Goal: Transaction & Acquisition: Purchase product/service

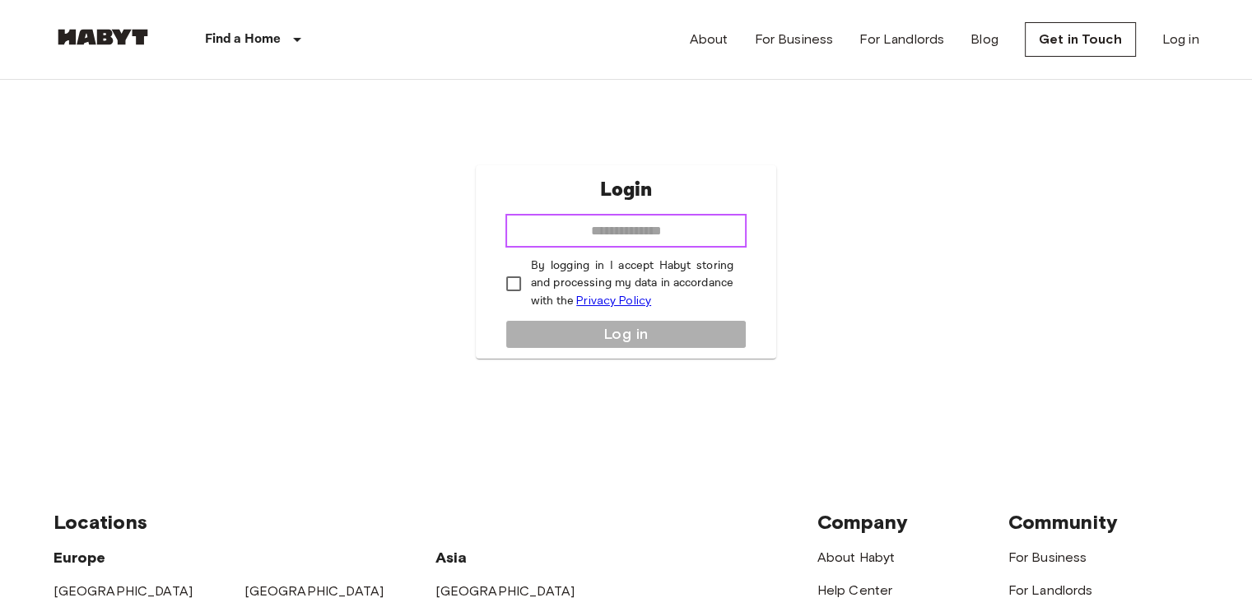
click at [619, 221] on input "email" at bounding box center [625, 231] width 241 height 33
type input "**********"
click at [518, 262] on label "By logging in I accept Habyt storing and processing my data in accordance with …" at bounding box center [614, 284] width 237 height 53
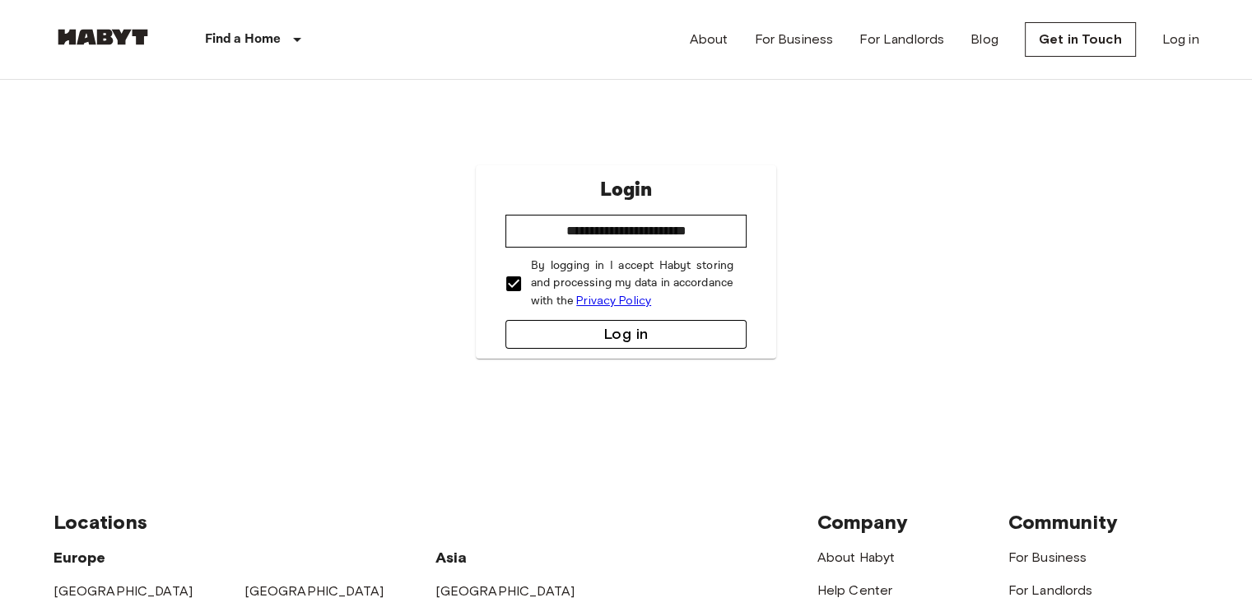
click at [589, 325] on button "Log in" at bounding box center [625, 334] width 241 height 29
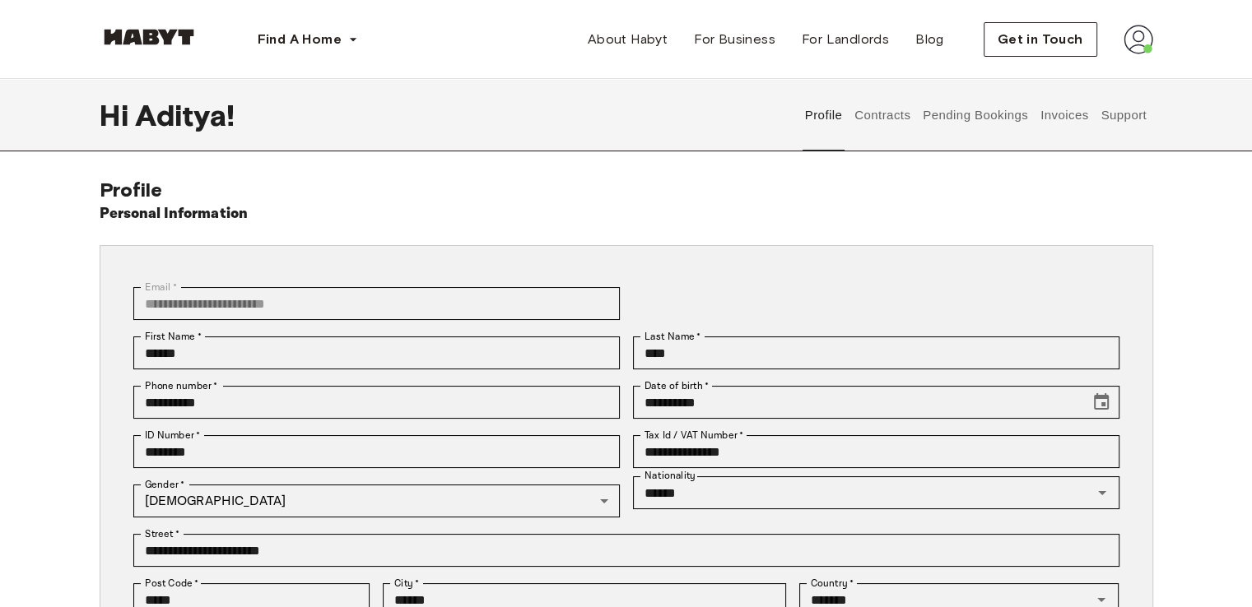
click at [1004, 116] on button "Pending Bookings" at bounding box center [975, 115] width 109 height 72
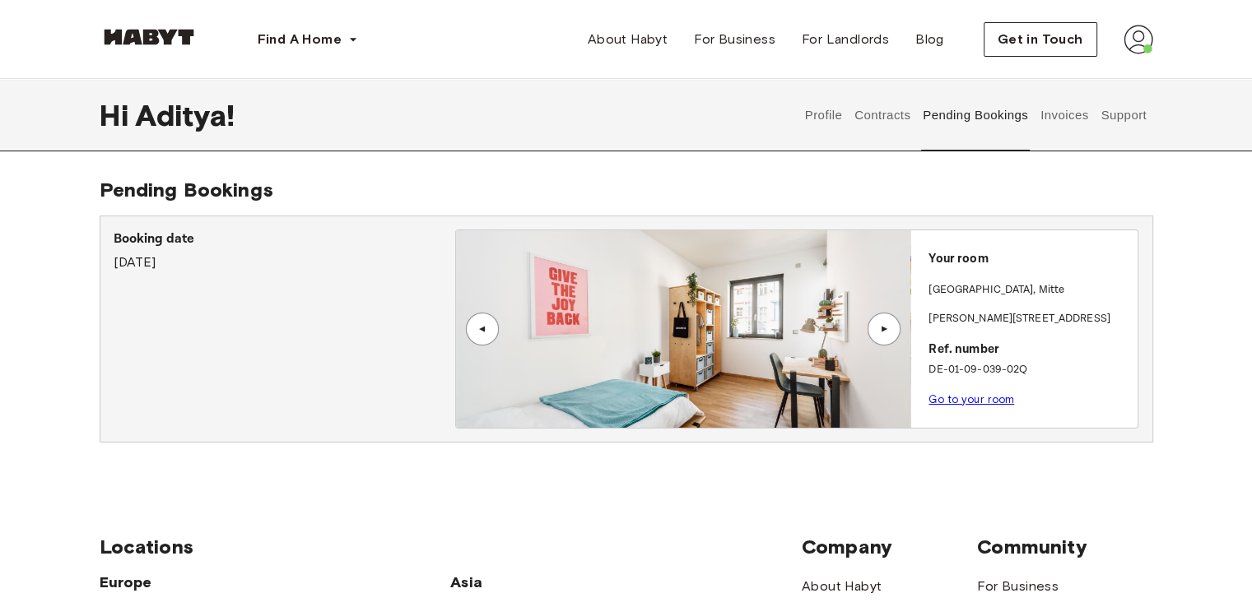
click at [1132, 114] on button "Support" at bounding box center [1123, 115] width 50 height 72
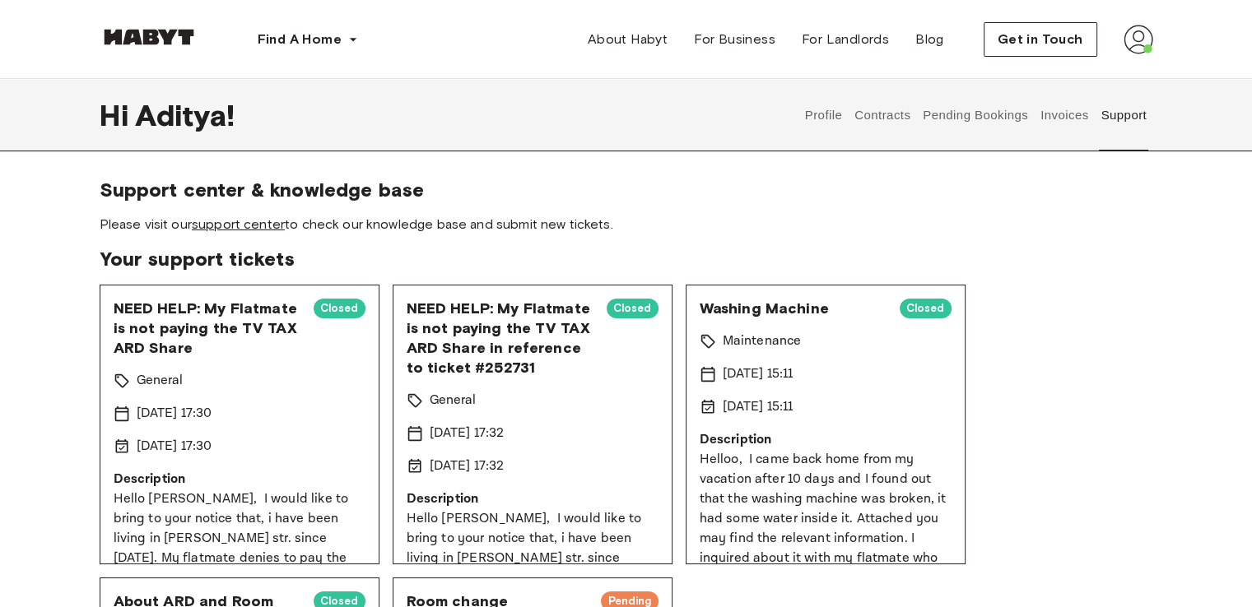
click at [259, 223] on link "support center" at bounding box center [238, 224] width 93 height 16
click at [1038, 39] on span "Get in Touch" at bounding box center [1040, 40] width 86 height 20
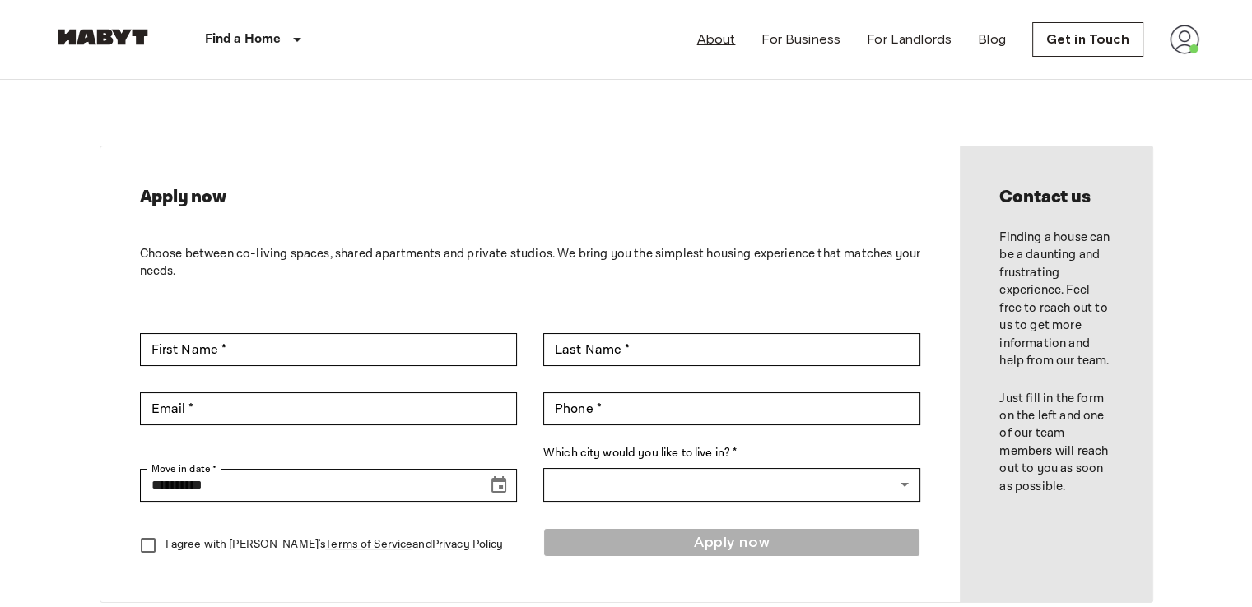
click at [731, 37] on link "About" at bounding box center [716, 40] width 39 height 20
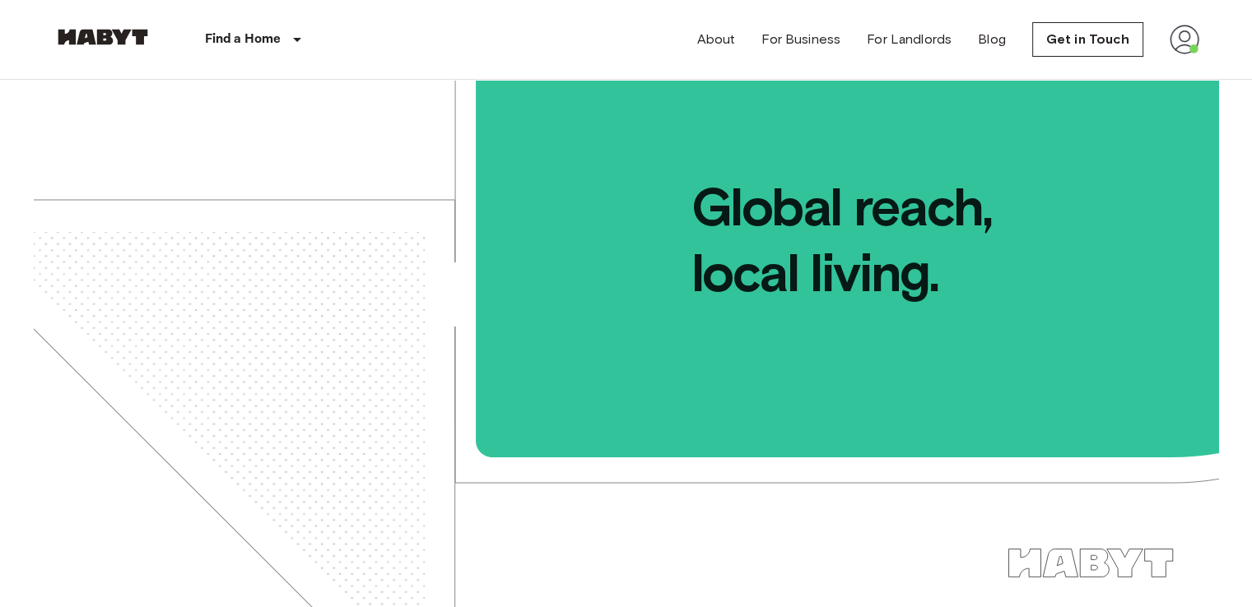
click at [1192, 52] on img at bounding box center [1184, 40] width 30 height 30
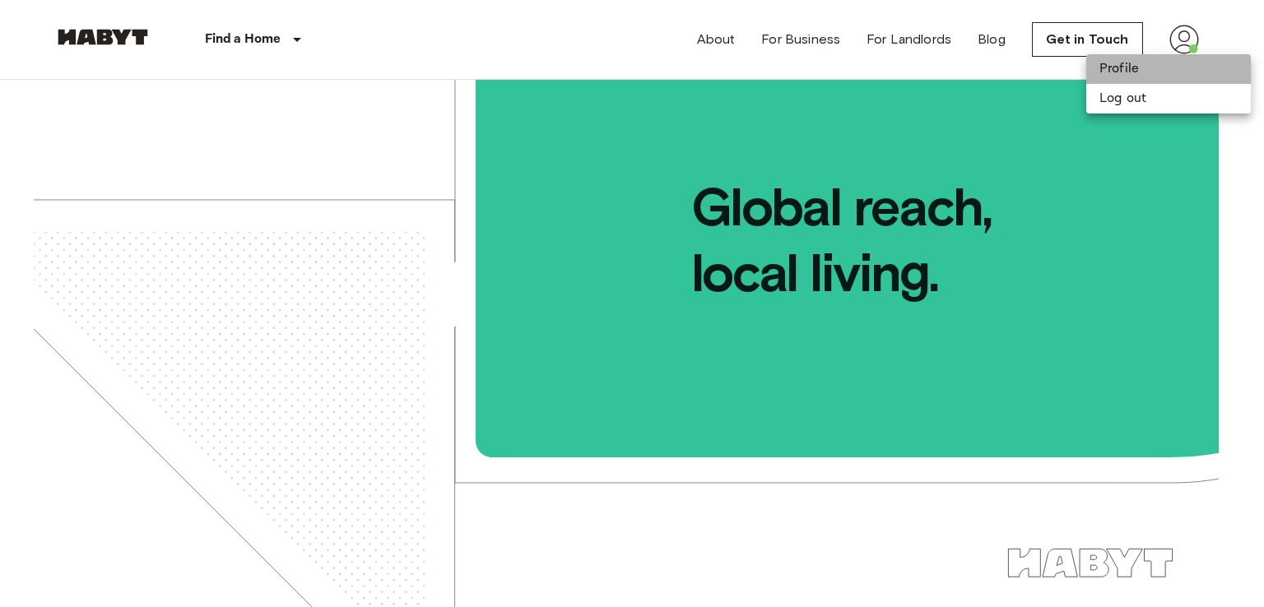
click at [1175, 80] on li "Profile" at bounding box center [1168, 69] width 165 height 30
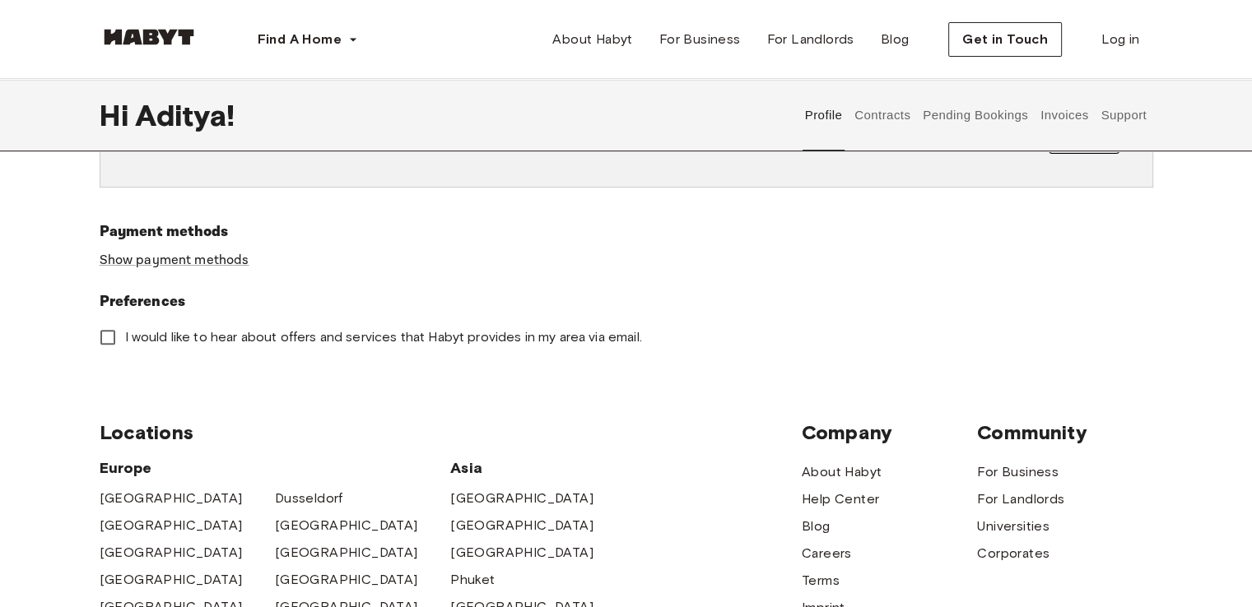
scroll to position [500, 0]
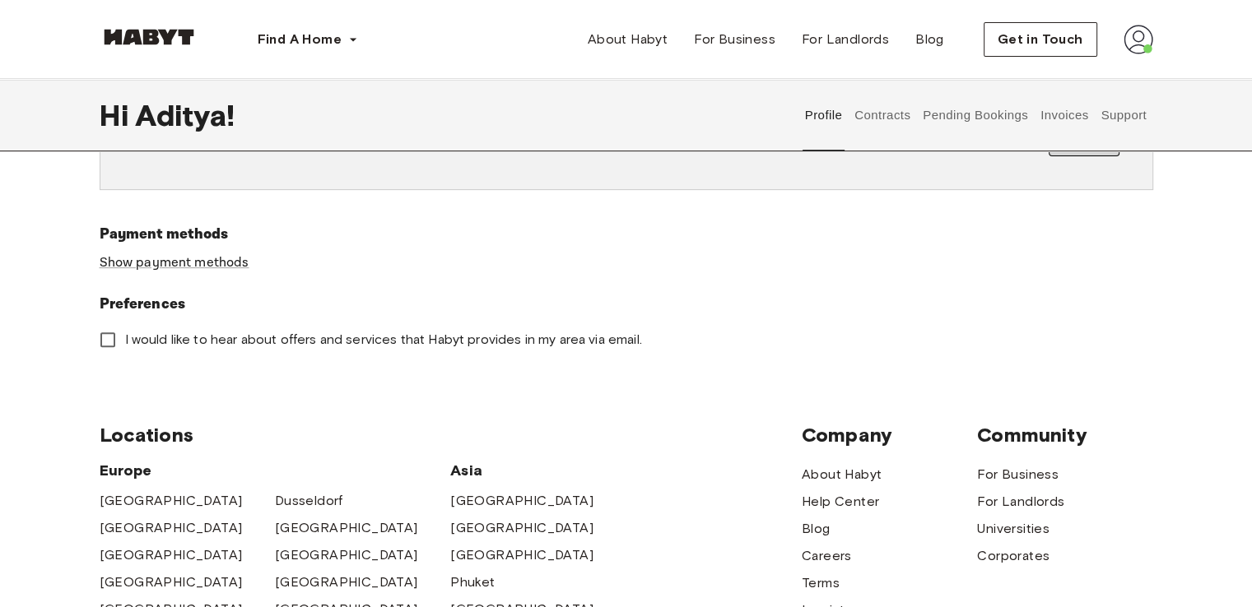
click at [1057, 119] on button "Invoices" at bounding box center [1064, 115] width 52 height 72
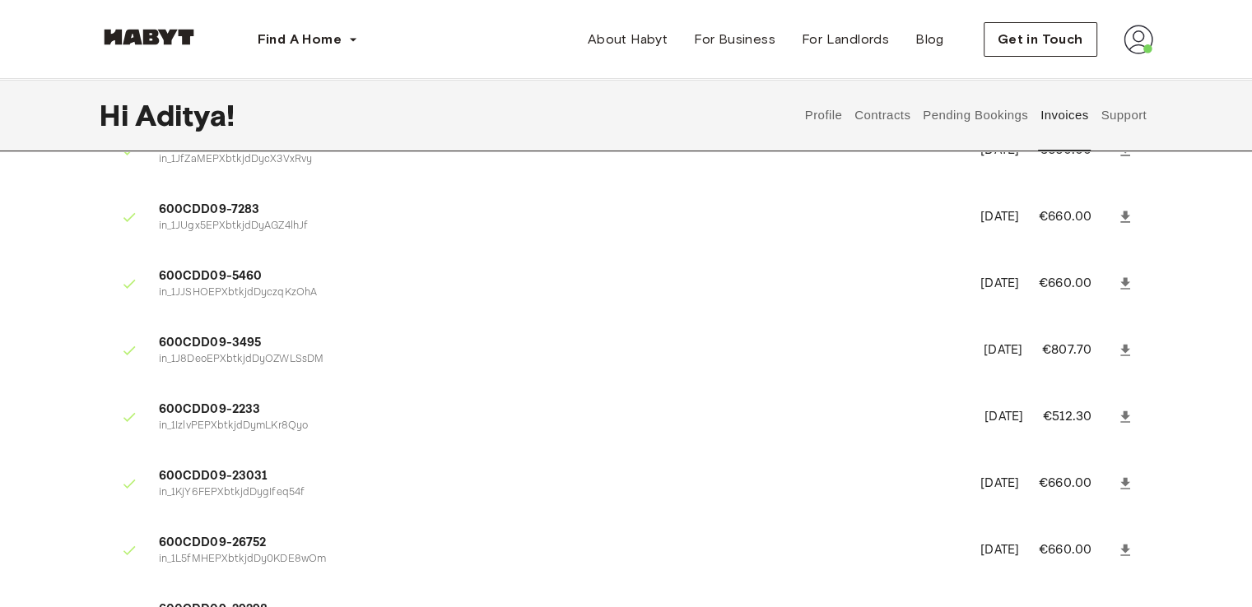
click at [939, 113] on button "Pending Bookings" at bounding box center [975, 115] width 109 height 72
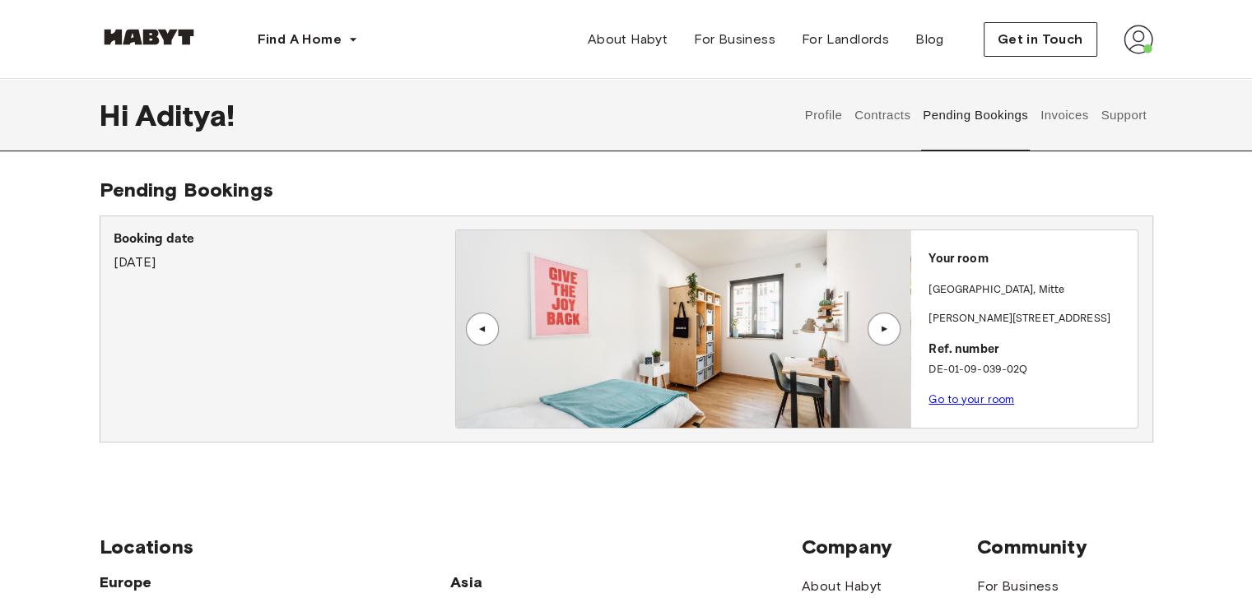
click at [1126, 121] on button "Support" at bounding box center [1123, 115] width 50 height 72
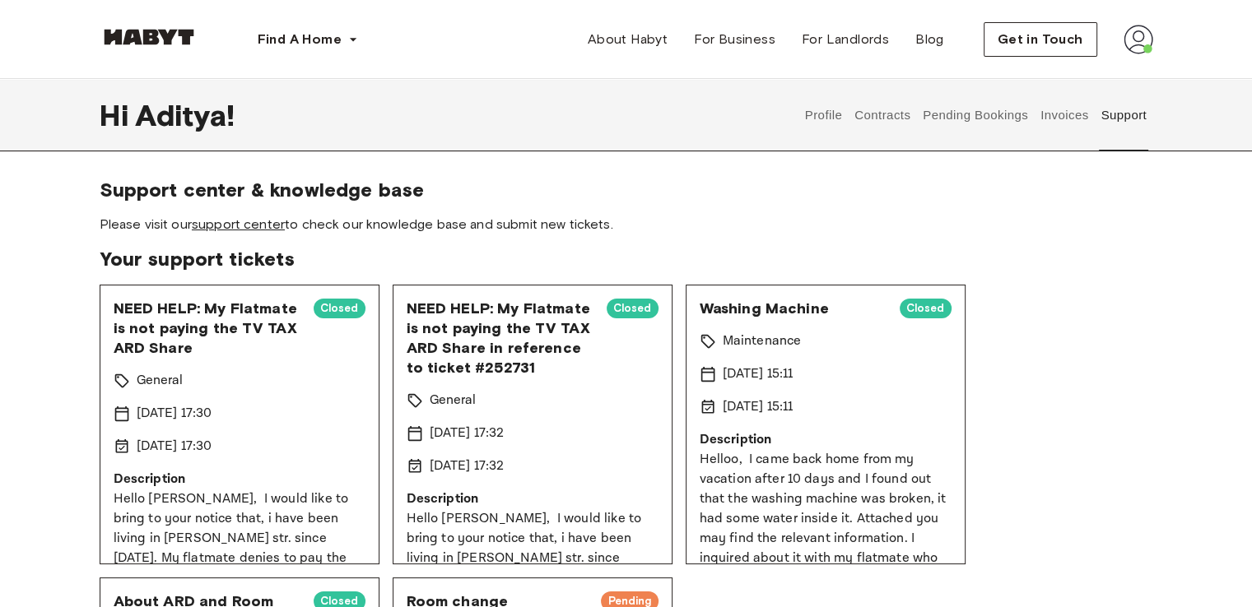
click at [233, 225] on link "support center" at bounding box center [238, 224] width 93 height 16
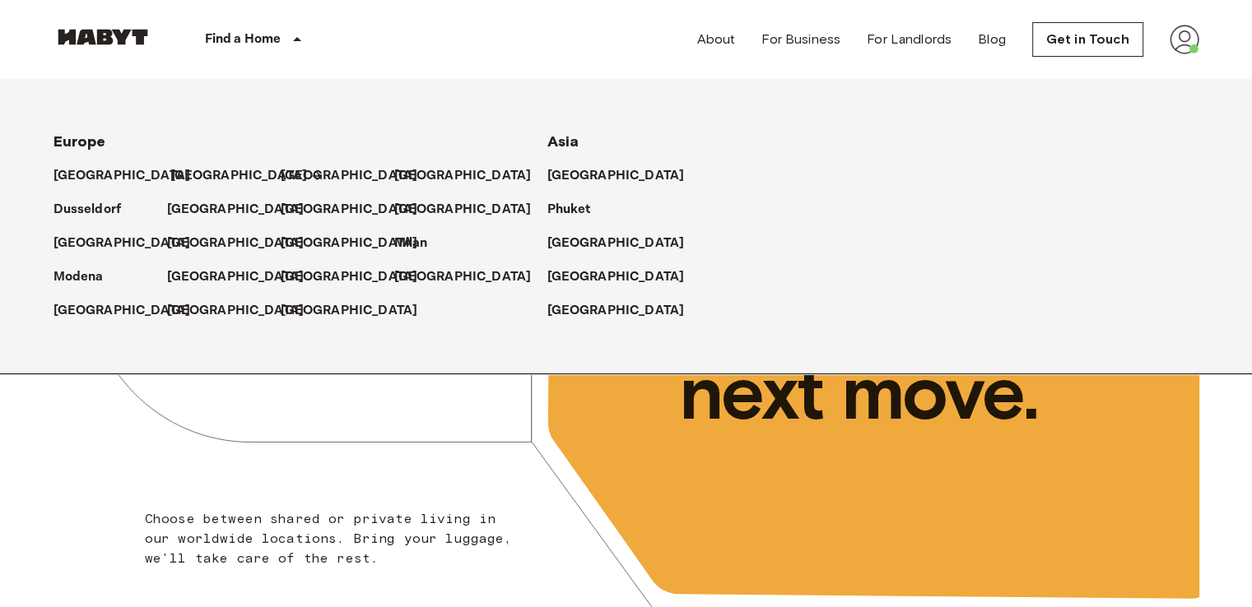
click at [188, 182] on p "[GEOGRAPHIC_DATA]" at bounding box center [238, 176] width 137 height 20
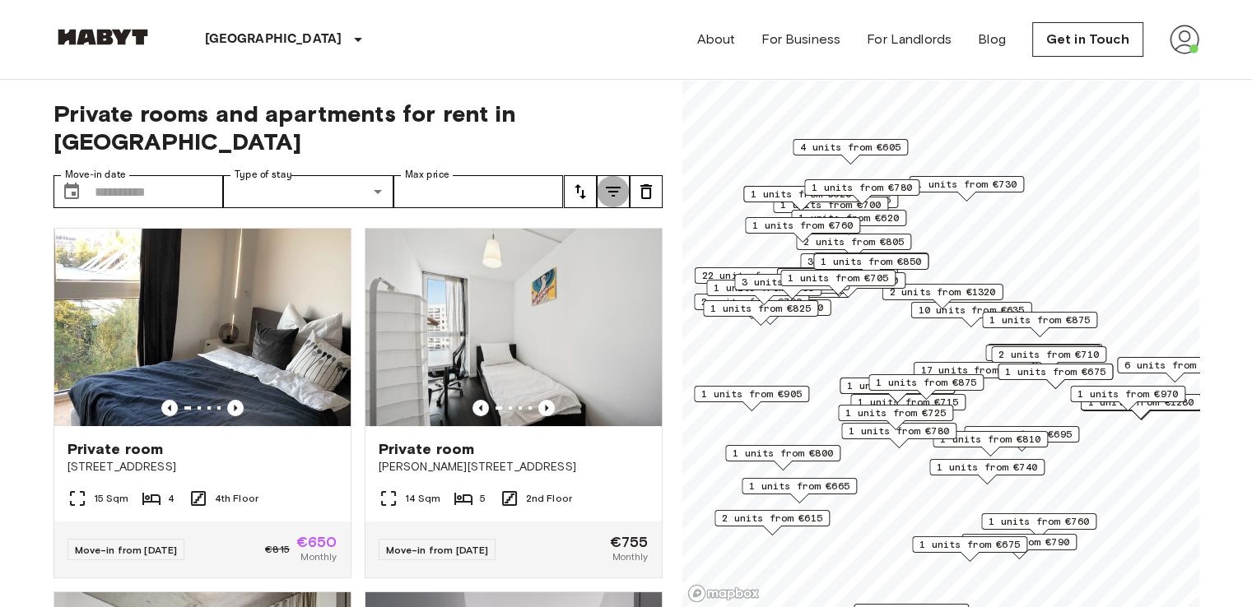
click at [611, 187] on icon "tune" at bounding box center [613, 192] width 15 height 10
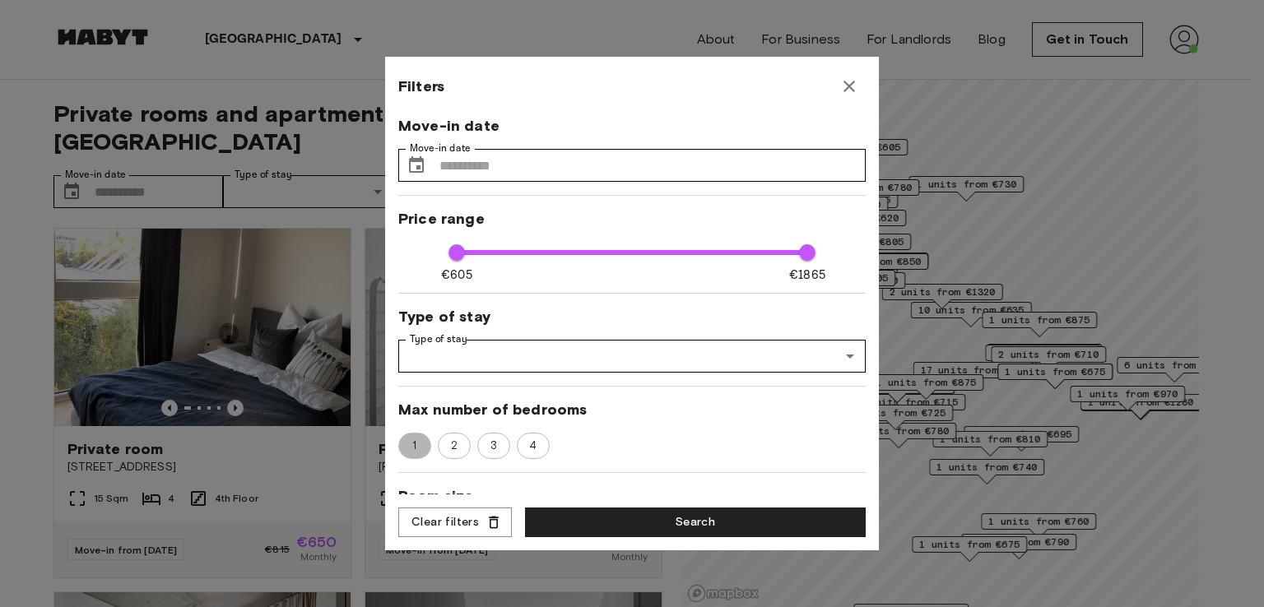
click at [398, 444] on div "1" at bounding box center [414, 446] width 33 height 26
click at [452, 435] on div "2" at bounding box center [454, 446] width 33 height 26
type input "**"
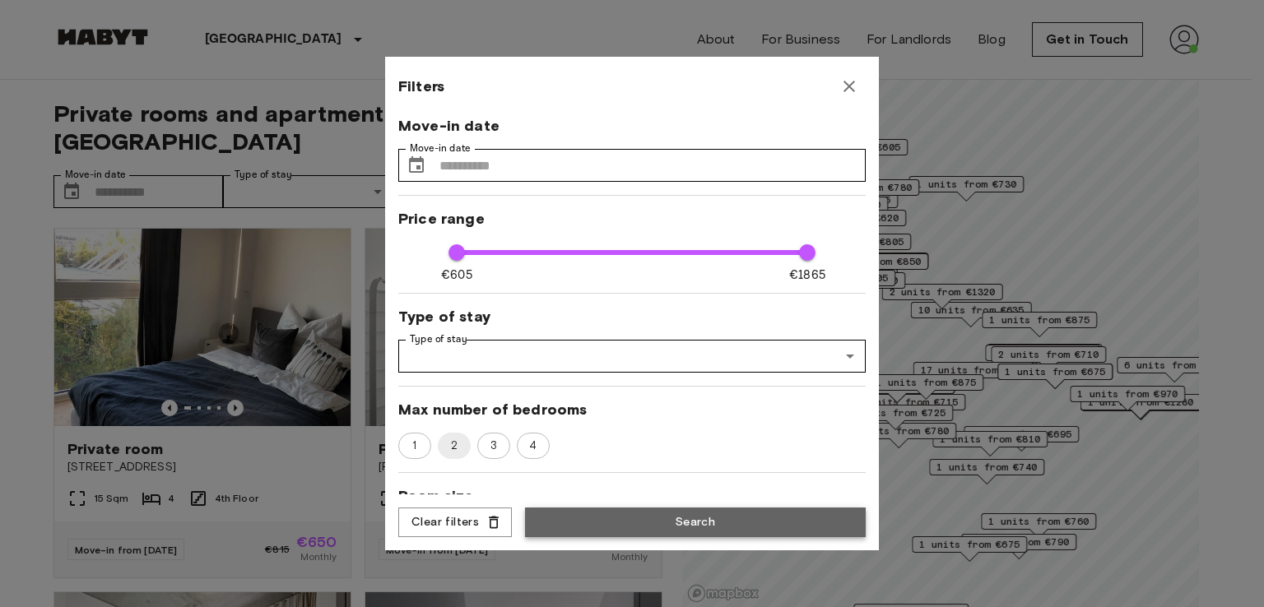
click at [624, 521] on button "Search" at bounding box center [695, 523] width 341 height 30
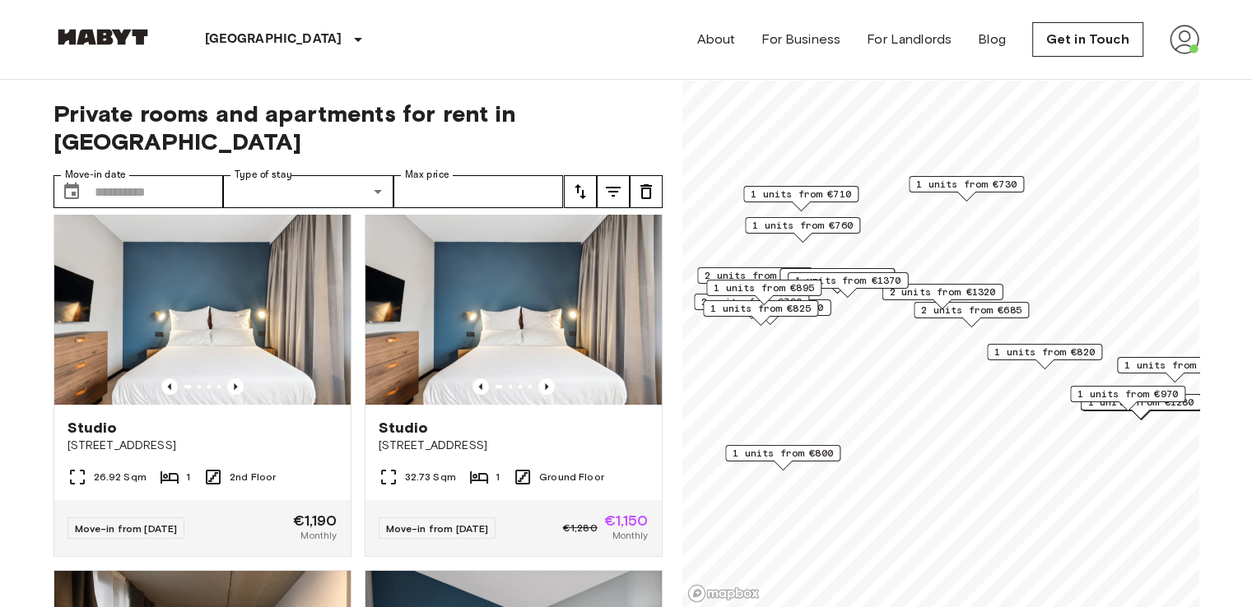
scroll to position [387, 0]
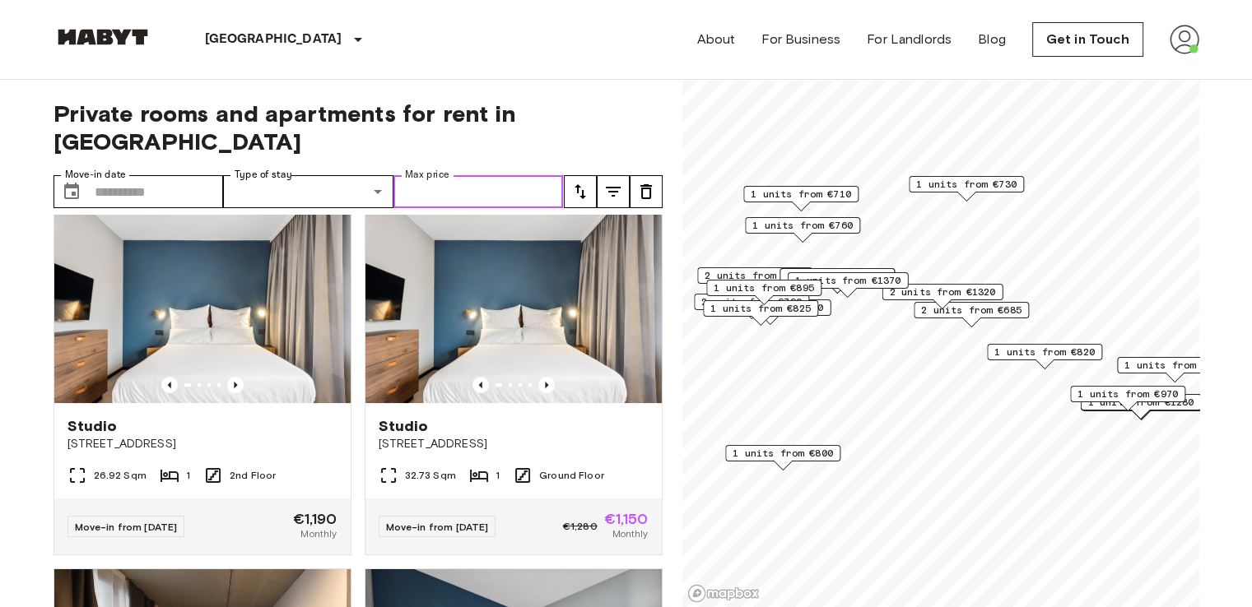
click at [426, 175] on input "Max price" at bounding box center [478, 191] width 170 height 33
type input "***"
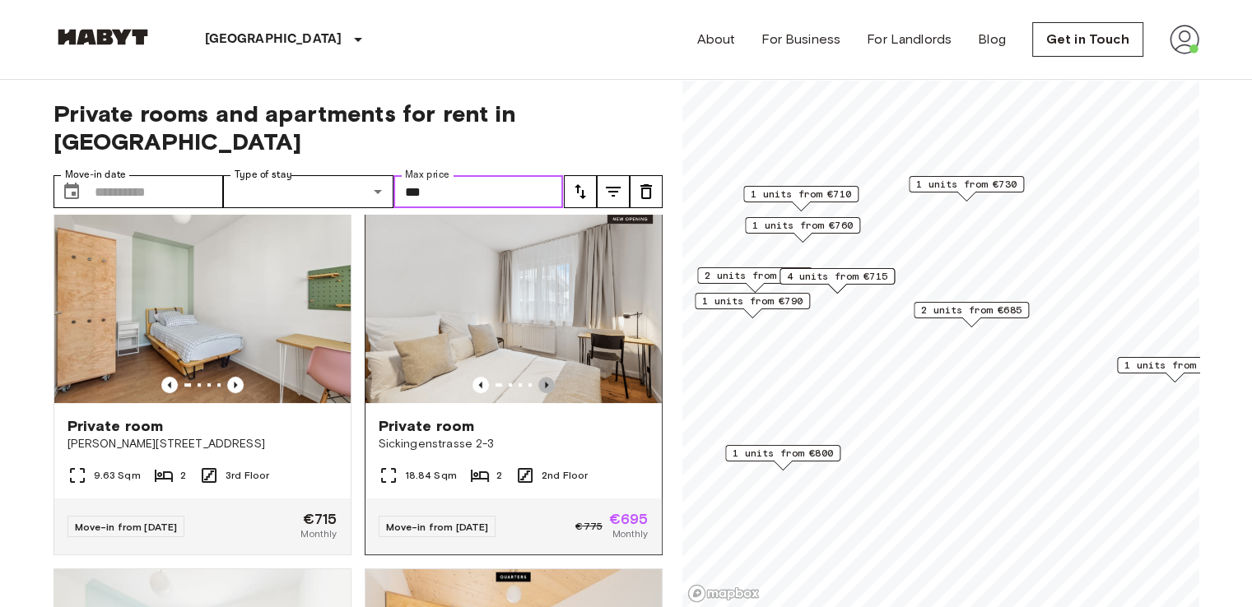
click at [538, 377] on icon "Previous image" at bounding box center [546, 385] width 16 height 16
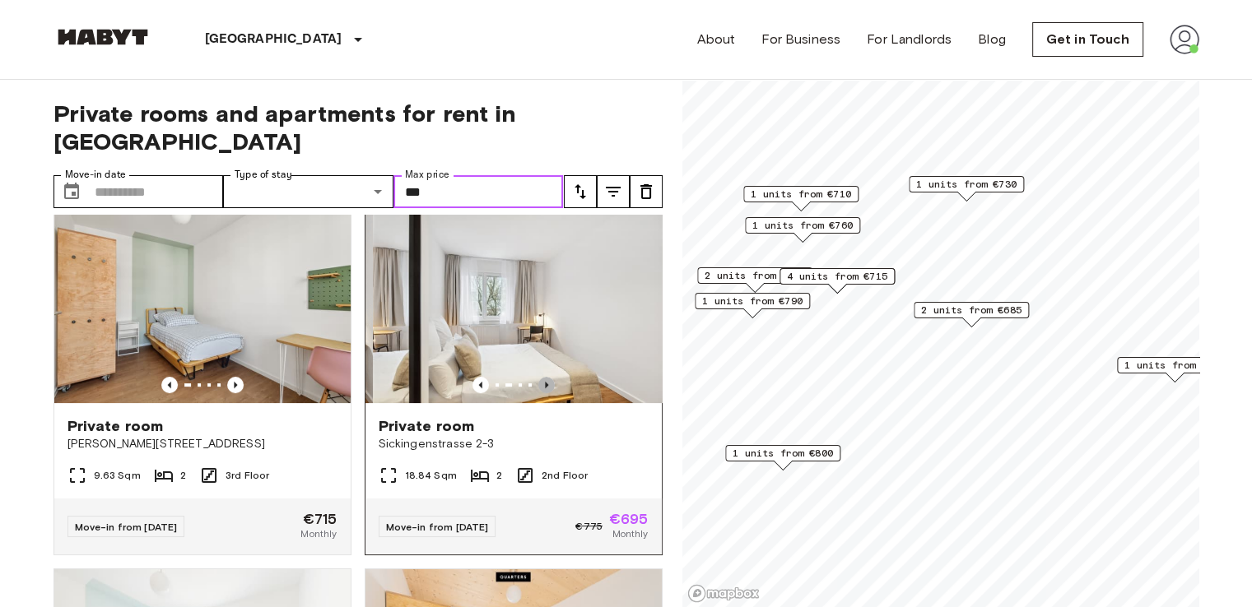
click at [538, 377] on icon "Previous image" at bounding box center [546, 385] width 16 height 16
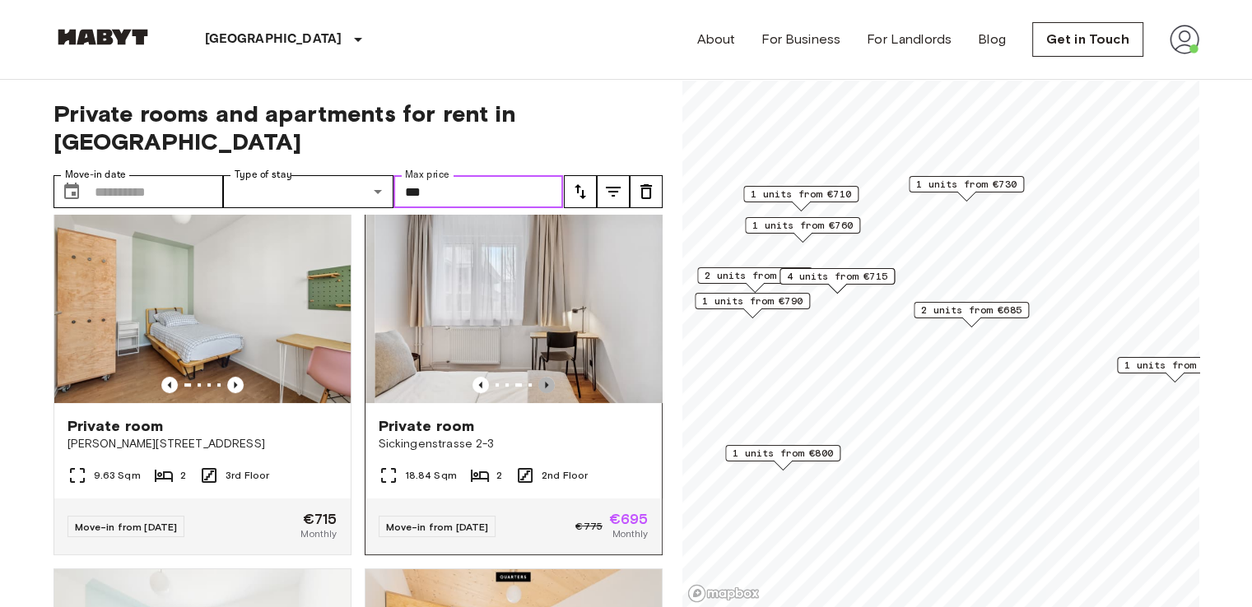
click at [538, 377] on icon "Previous image" at bounding box center [546, 385] width 16 height 16
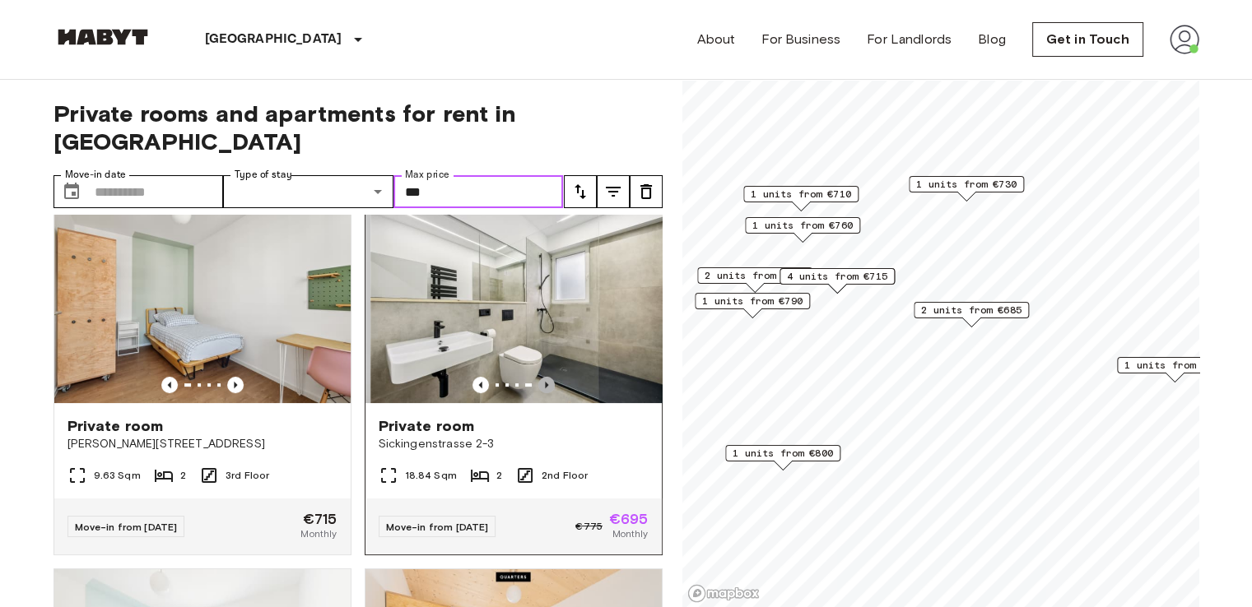
click at [538, 377] on icon "Previous image" at bounding box center [546, 385] width 16 height 16
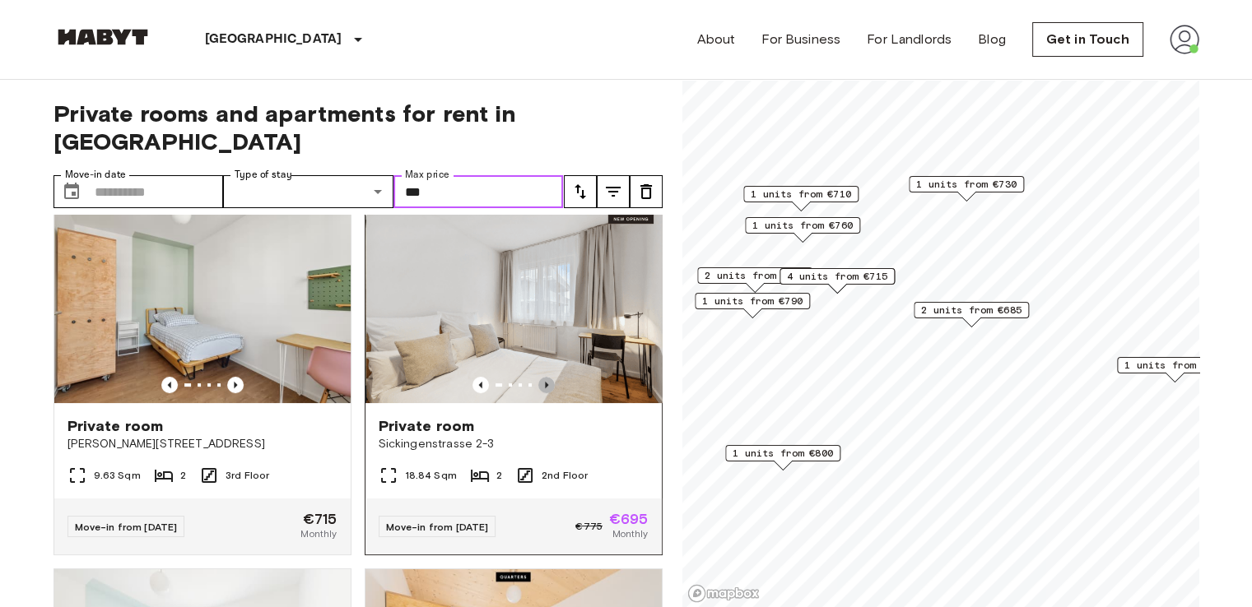
click at [538, 377] on icon "Previous image" at bounding box center [546, 385] width 16 height 16
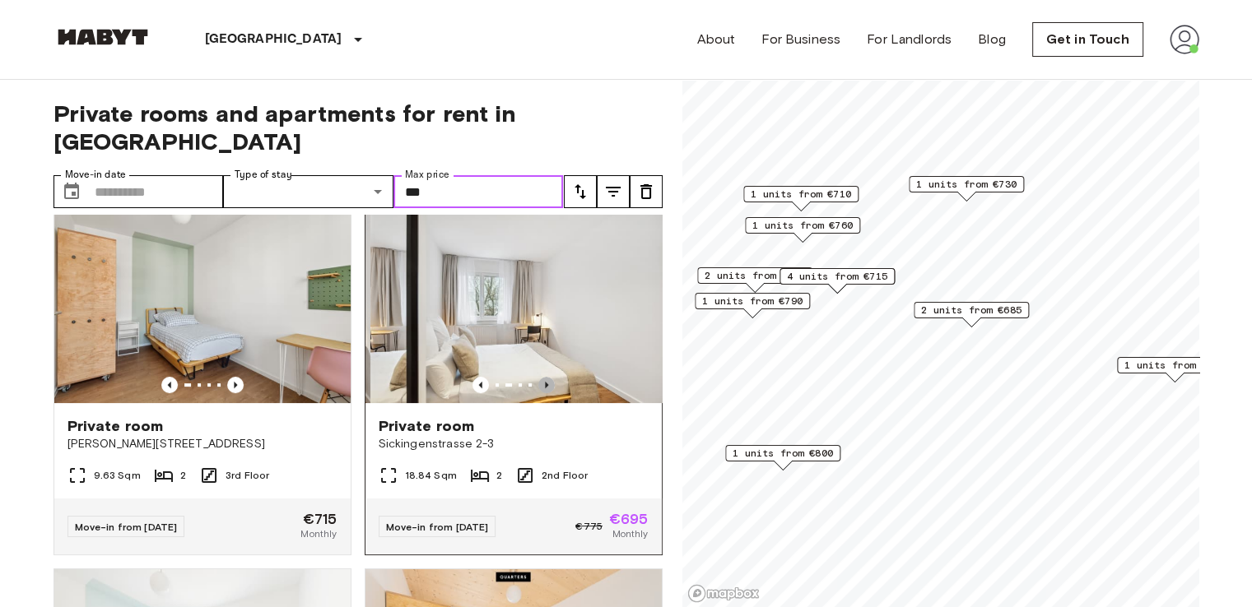
click at [538, 377] on icon "Previous image" at bounding box center [546, 385] width 16 height 16
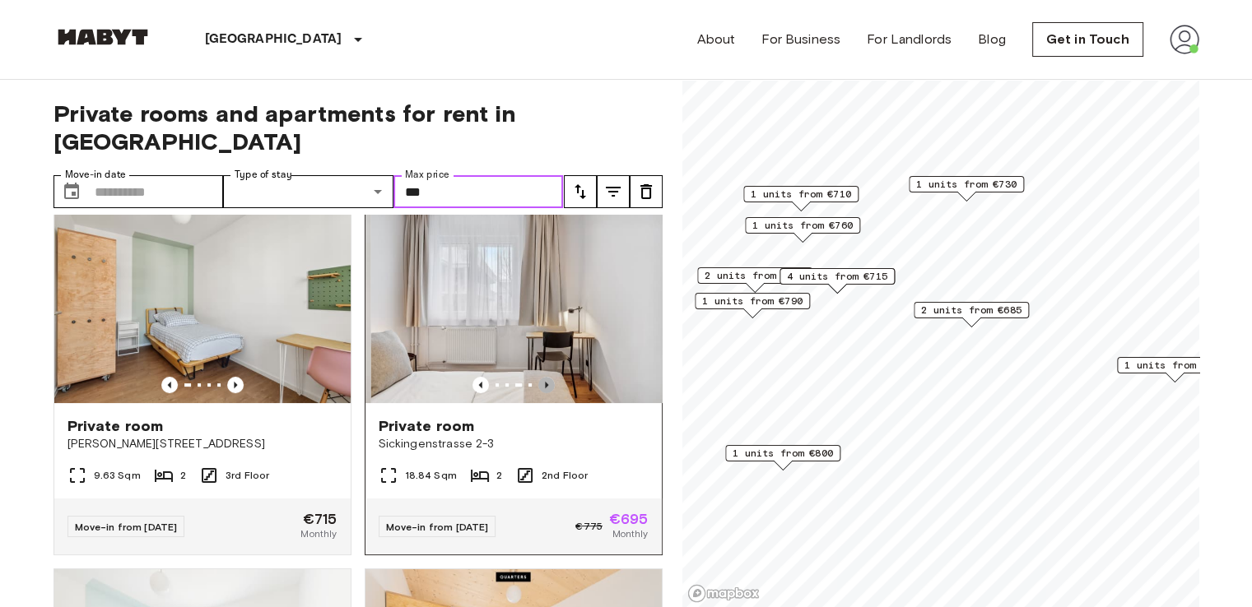
click at [538, 377] on icon "Previous image" at bounding box center [546, 385] width 16 height 16
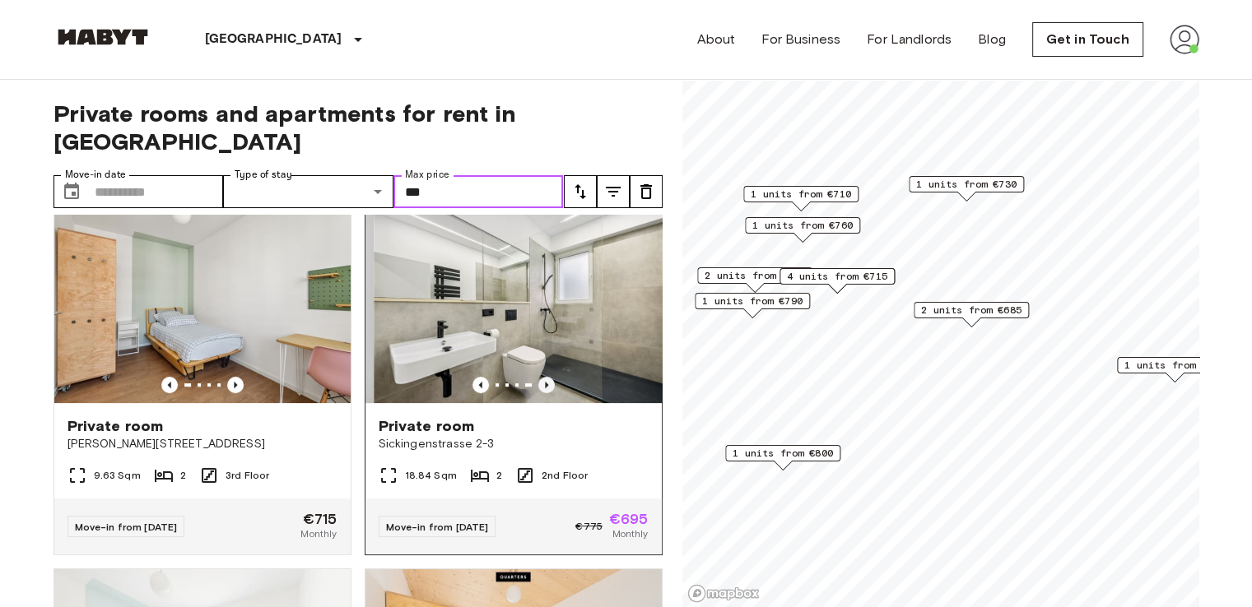
click at [538, 377] on icon "Previous image" at bounding box center [546, 385] width 16 height 16
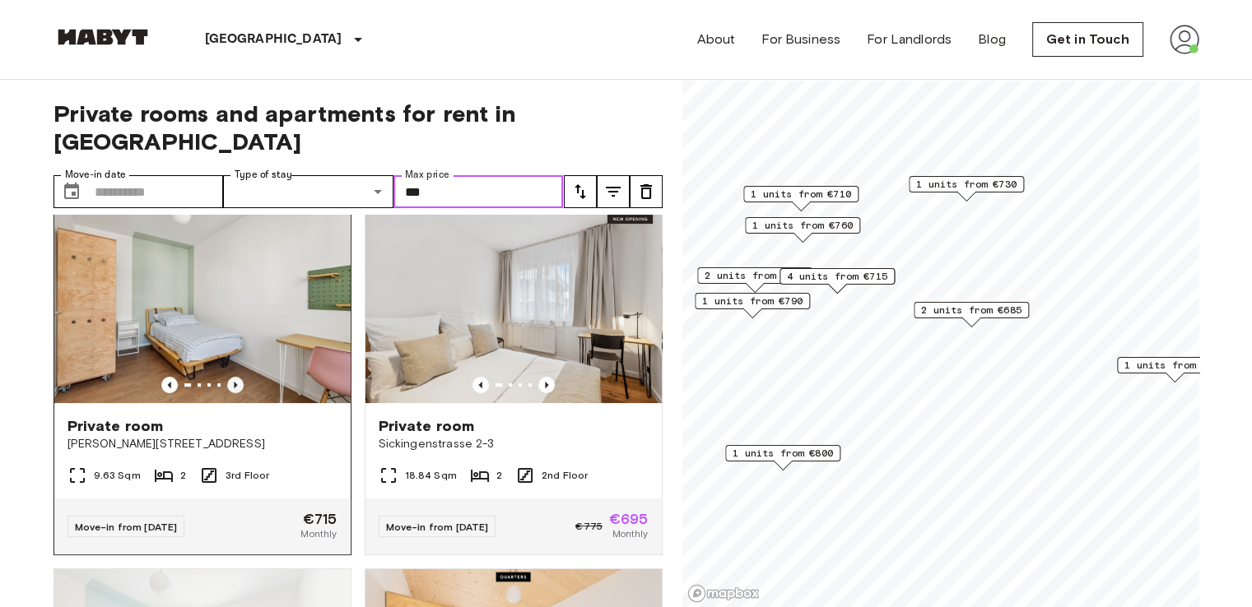
click at [233, 377] on icon "Previous image" at bounding box center [235, 385] width 16 height 16
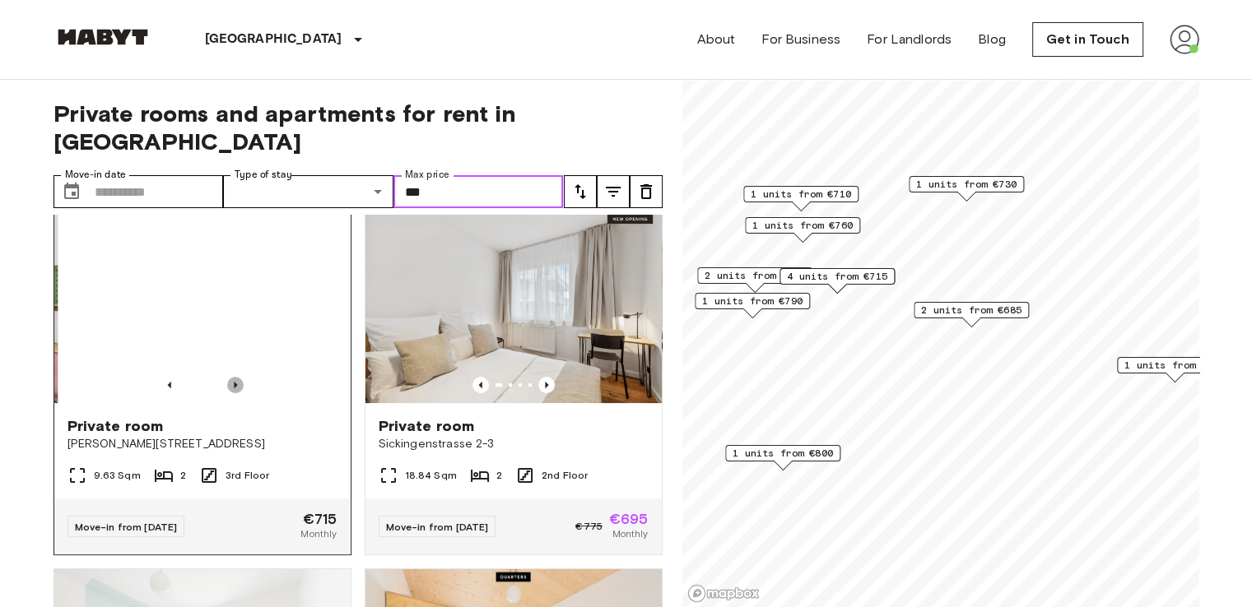
click at [233, 377] on icon "Previous image" at bounding box center [235, 385] width 16 height 16
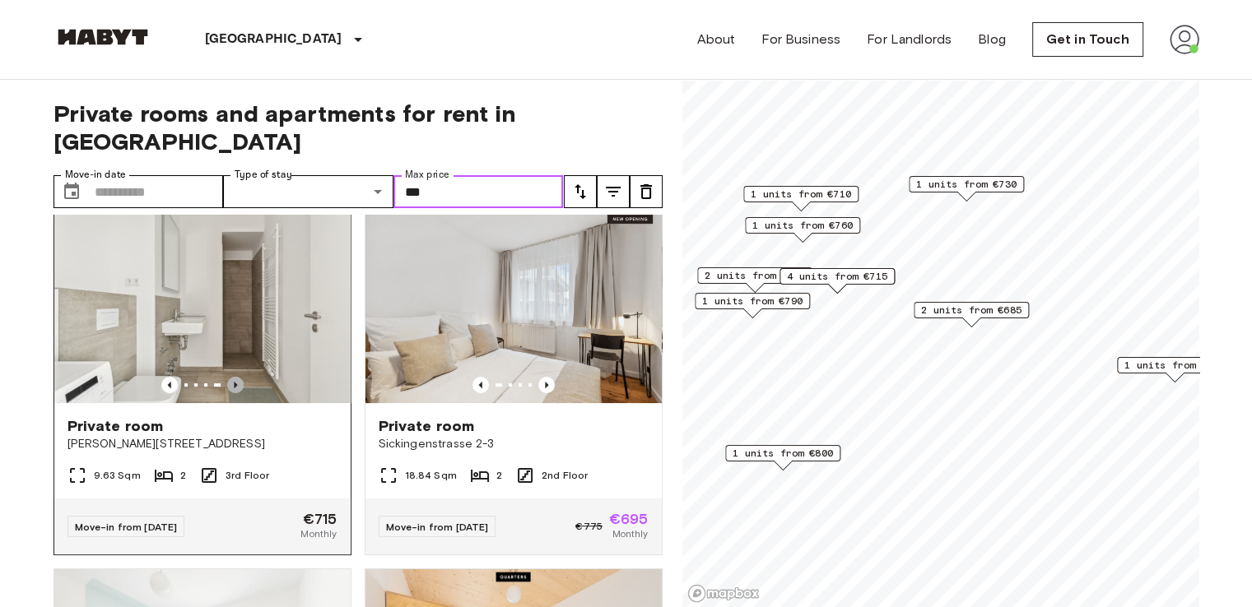
click at [233, 377] on icon "Previous image" at bounding box center [235, 385] width 16 height 16
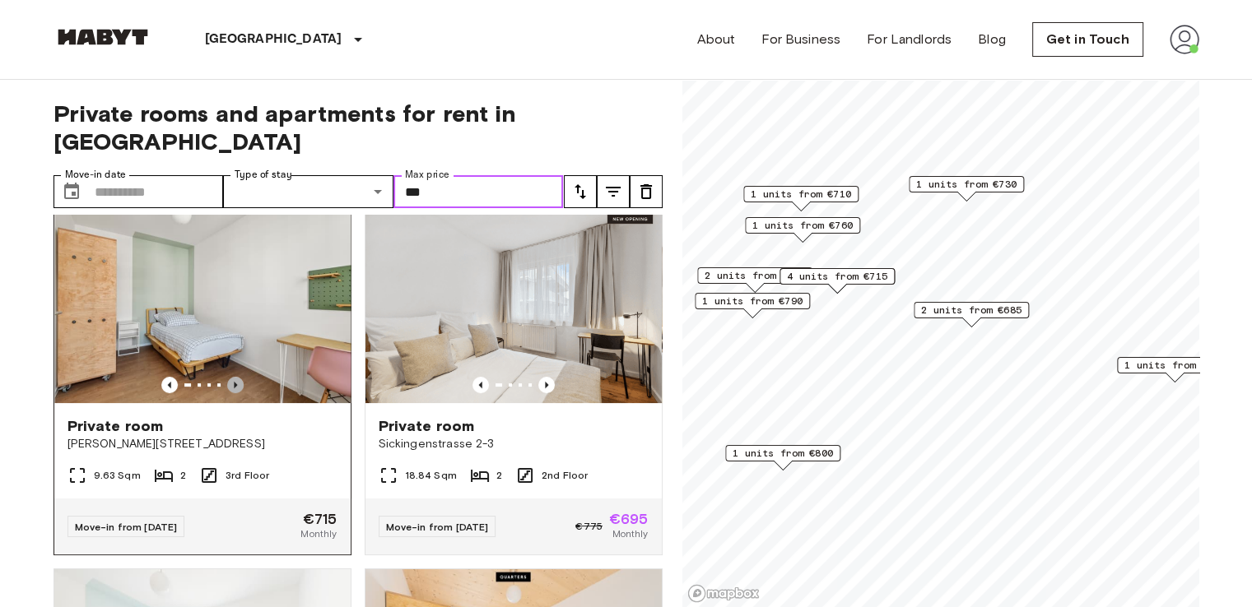
click at [233, 377] on icon "Previous image" at bounding box center [235, 385] width 16 height 16
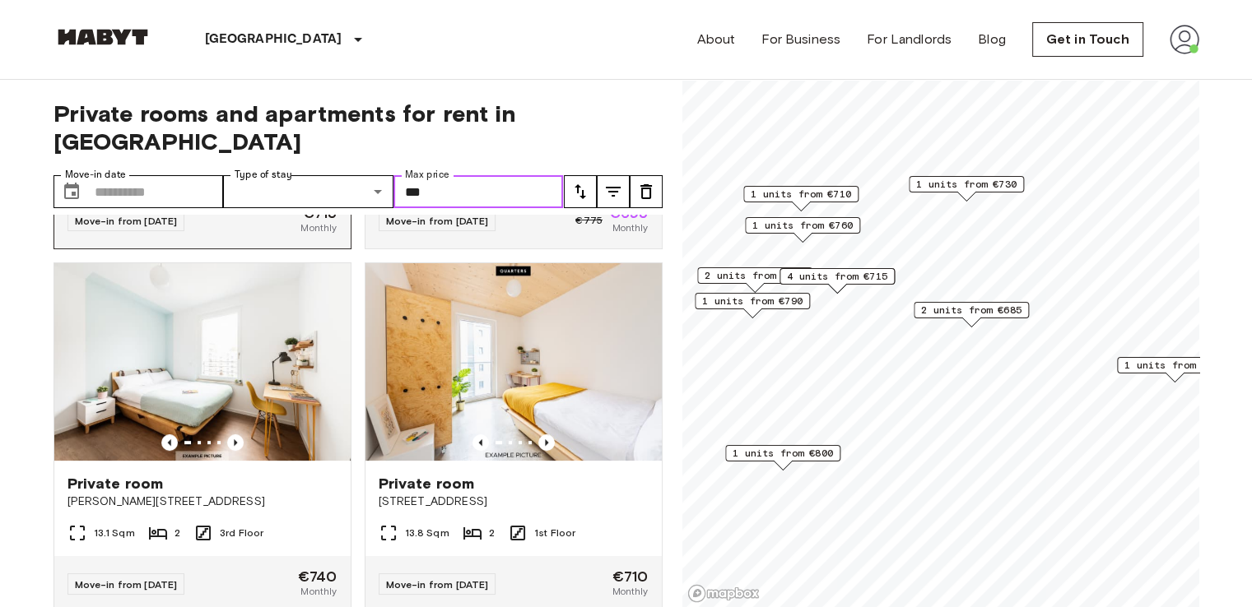
scroll to position [775, 0]
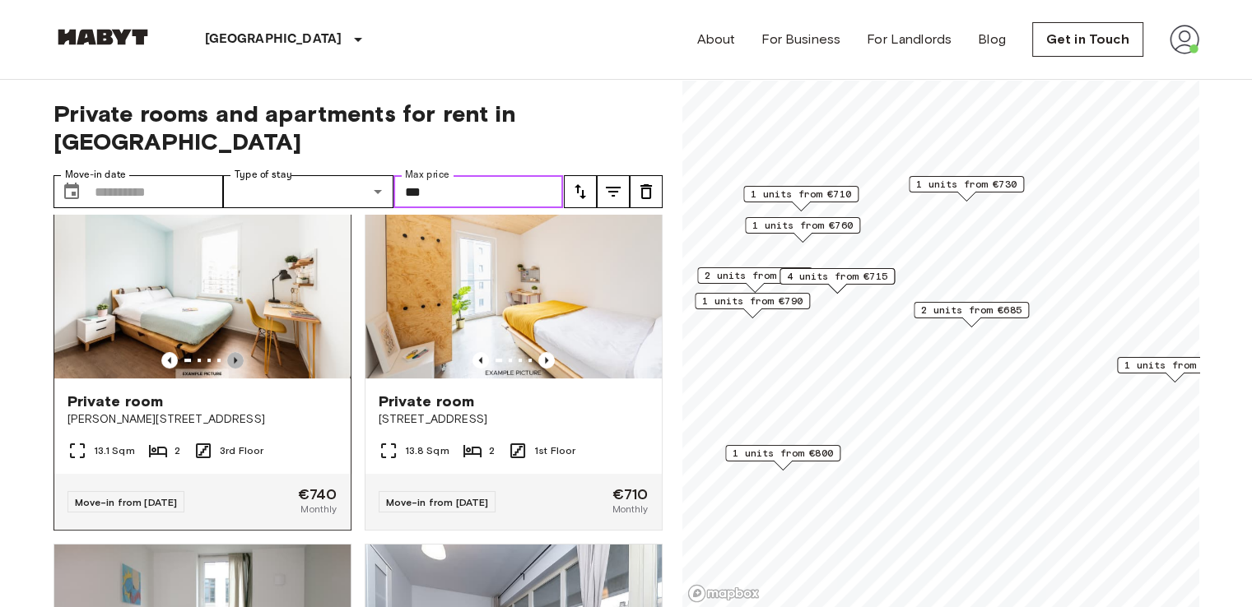
click at [233, 352] on icon "Previous image" at bounding box center [235, 360] width 16 height 16
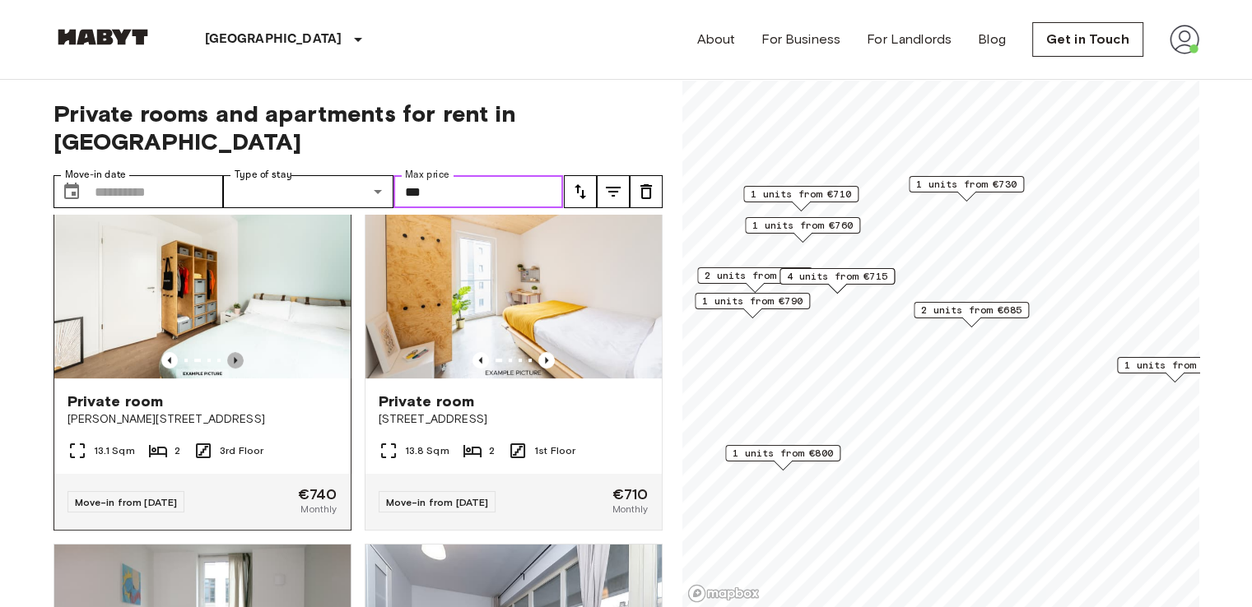
click at [231, 352] on icon "Previous image" at bounding box center [235, 360] width 16 height 16
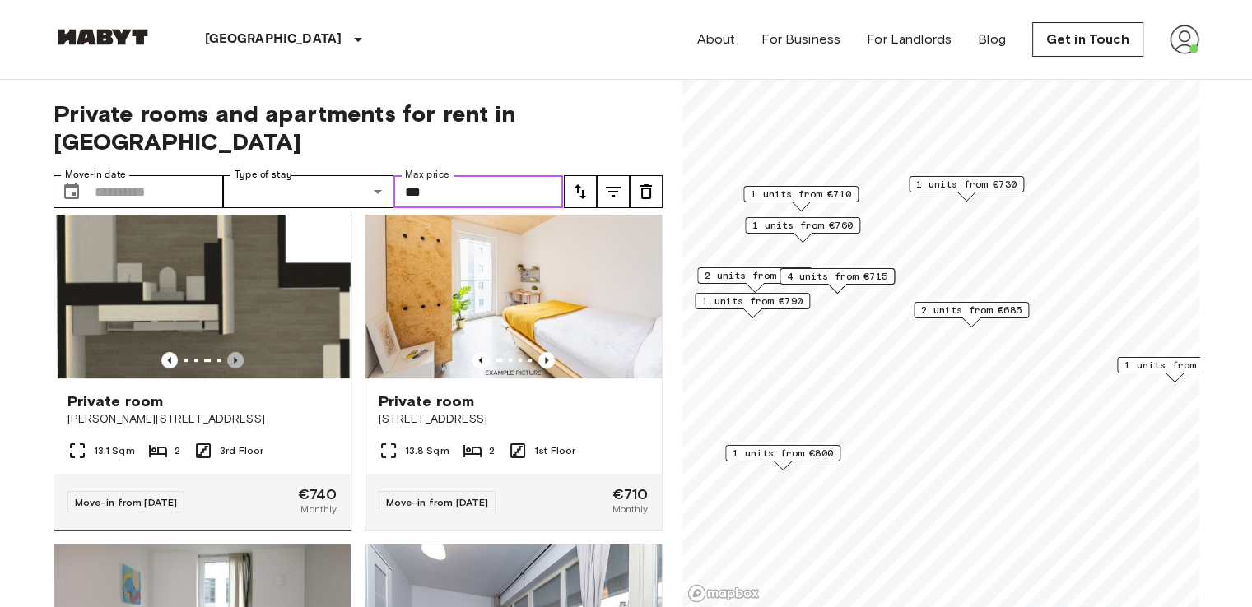
click at [231, 352] on icon "Previous image" at bounding box center [235, 360] width 16 height 16
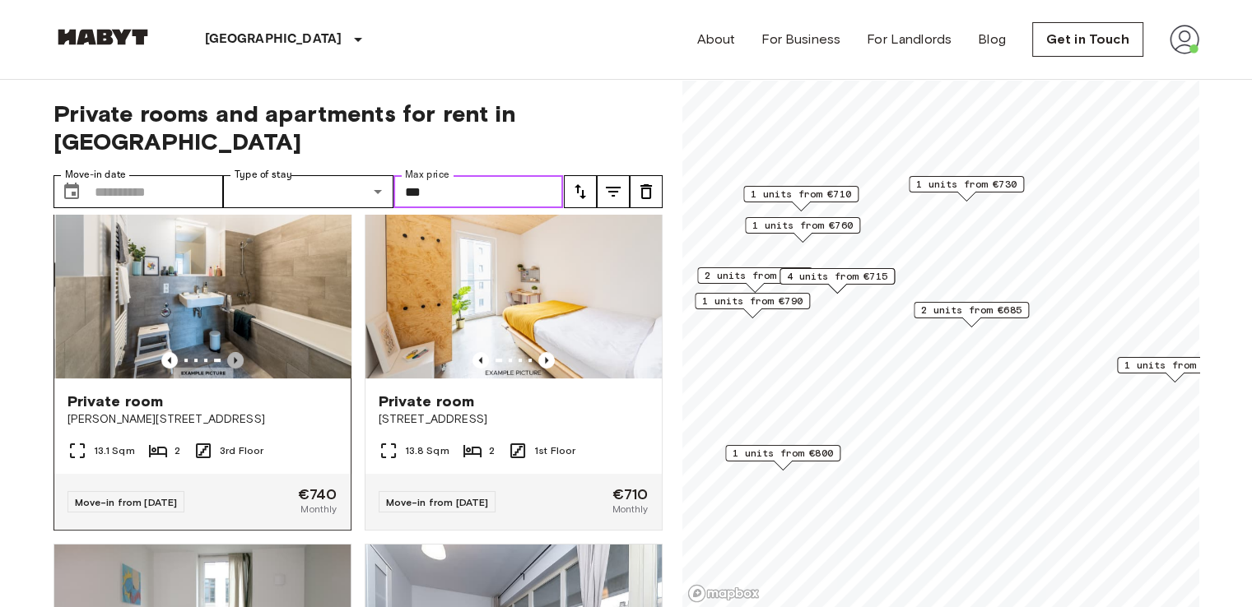
click at [231, 352] on icon "Previous image" at bounding box center [235, 360] width 16 height 16
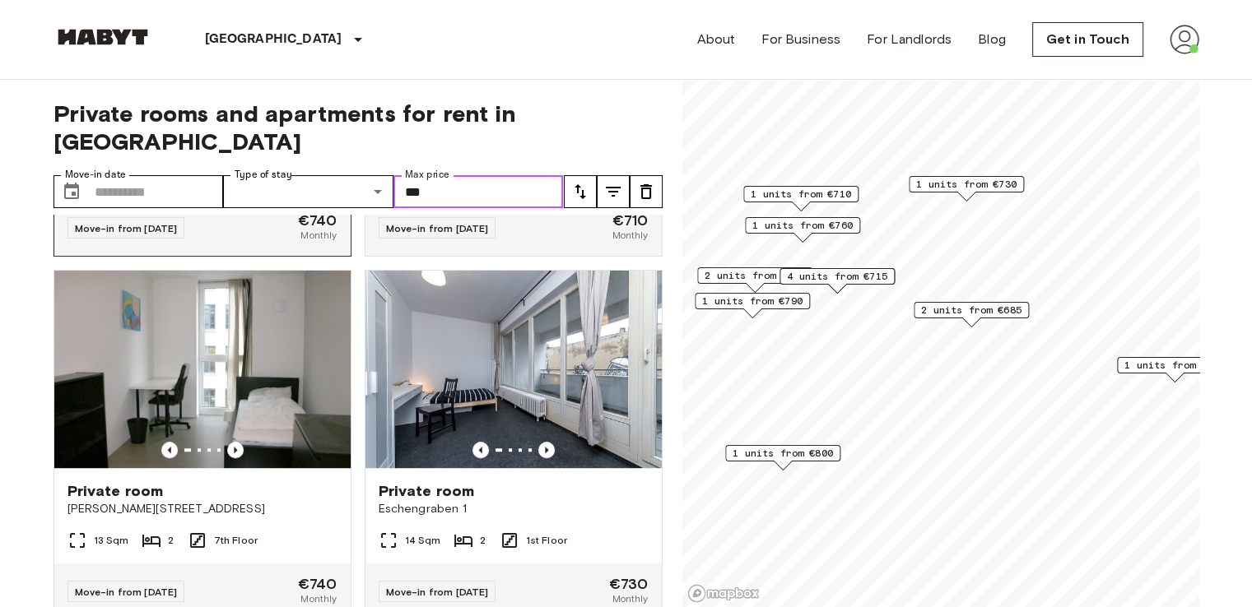
scroll to position [1069, 0]
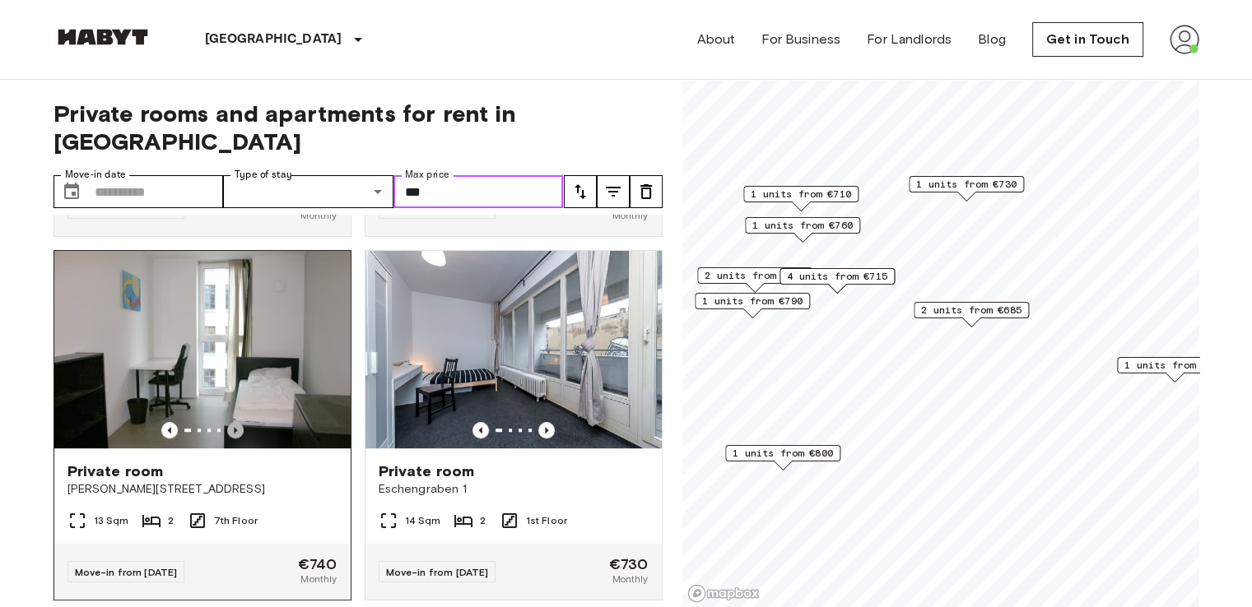
click at [230, 422] on icon "Previous image" at bounding box center [235, 430] width 16 height 16
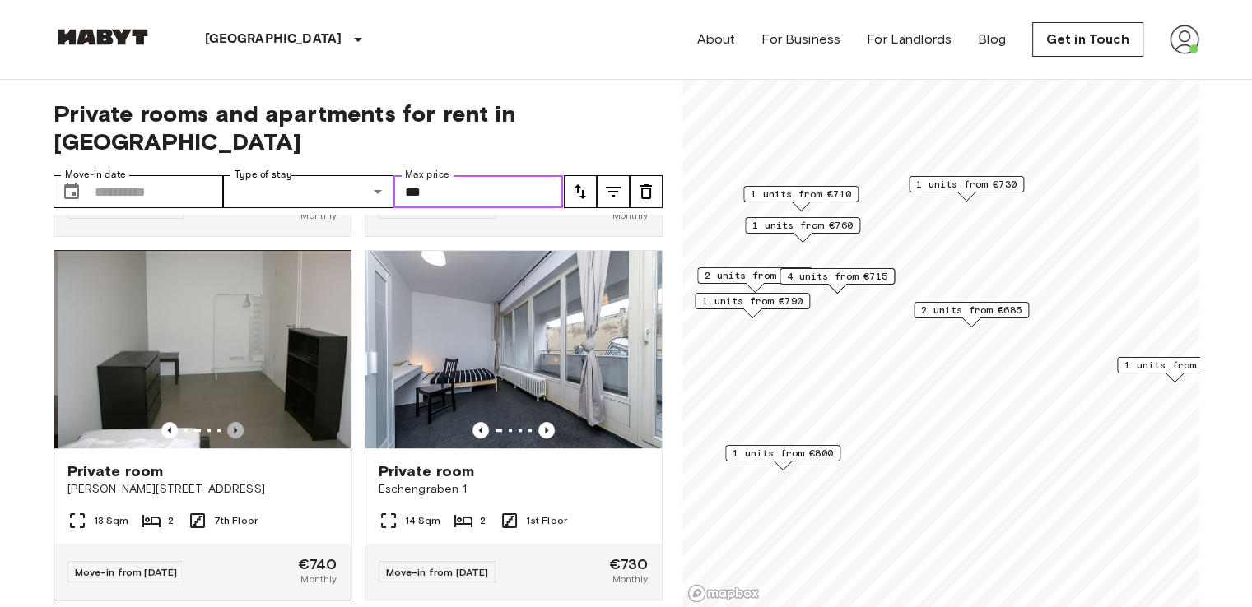
click at [230, 422] on icon "Previous image" at bounding box center [235, 430] width 16 height 16
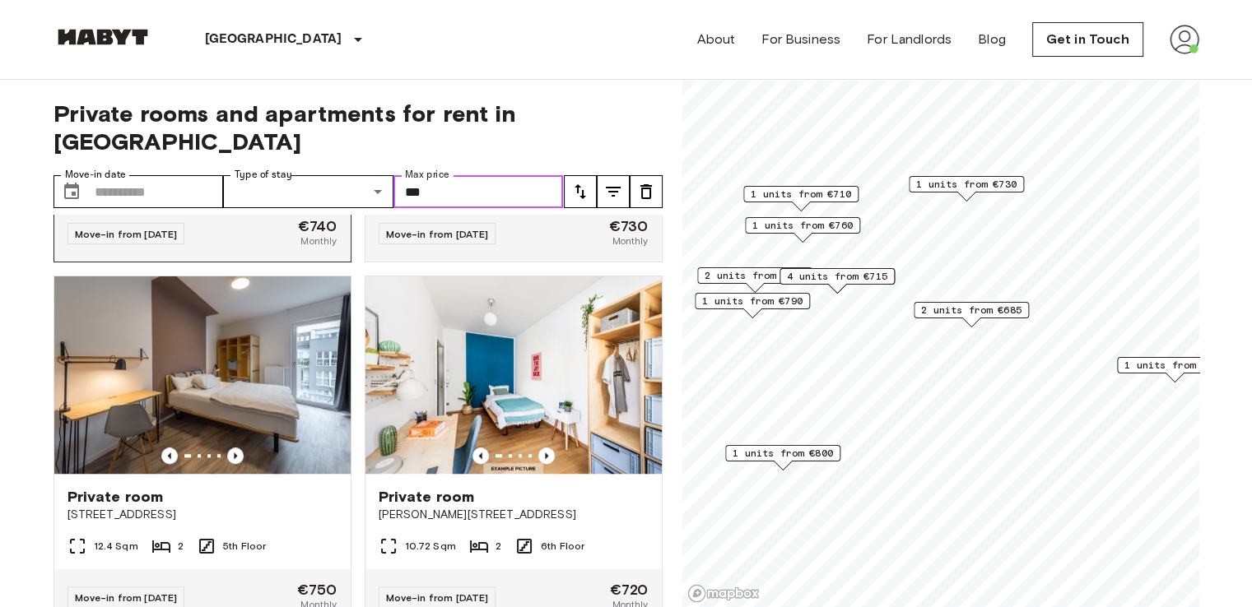
scroll to position [1408, 0]
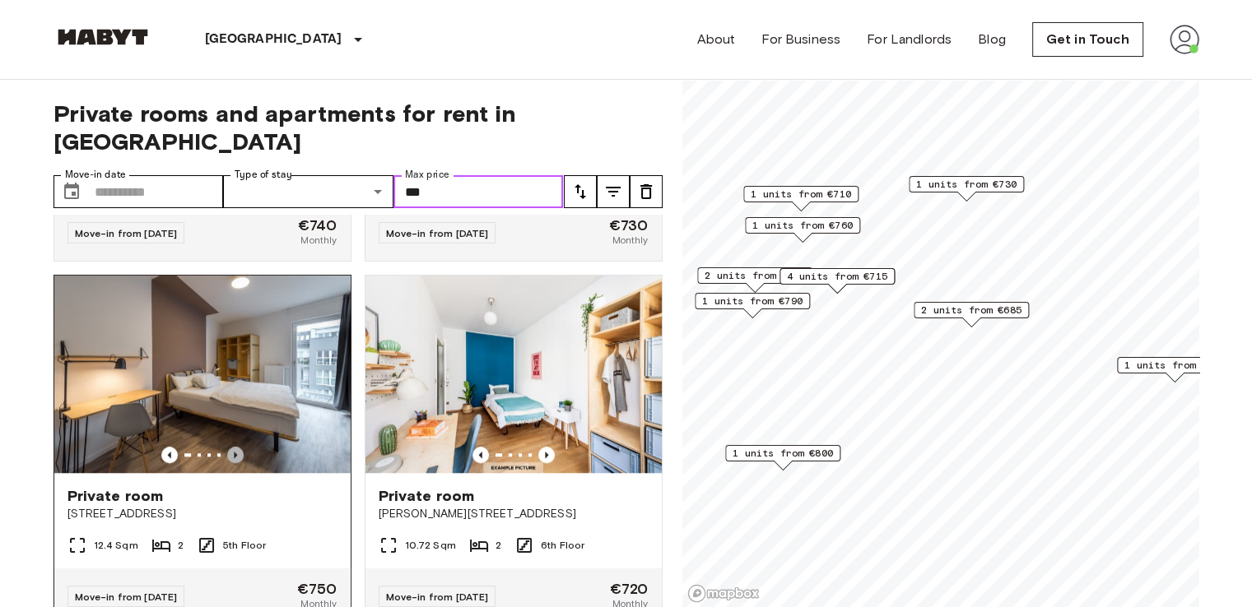
click at [233, 454] on icon "Previous image" at bounding box center [235, 455] width 16 height 16
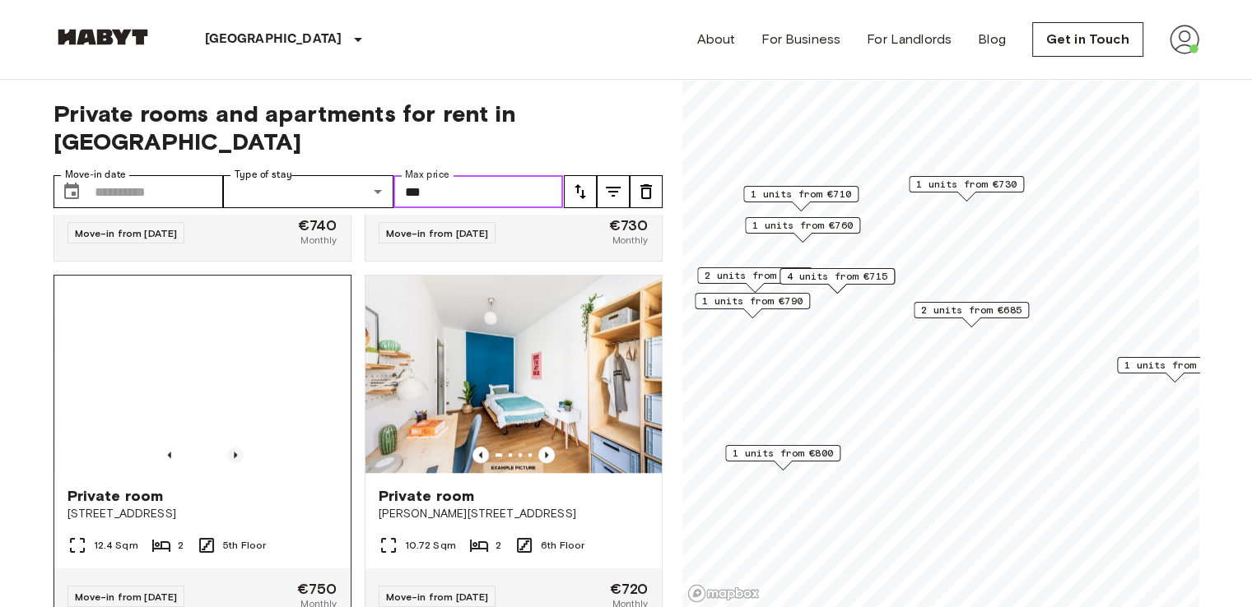
click at [233, 454] on icon "Previous image" at bounding box center [235, 455] width 16 height 16
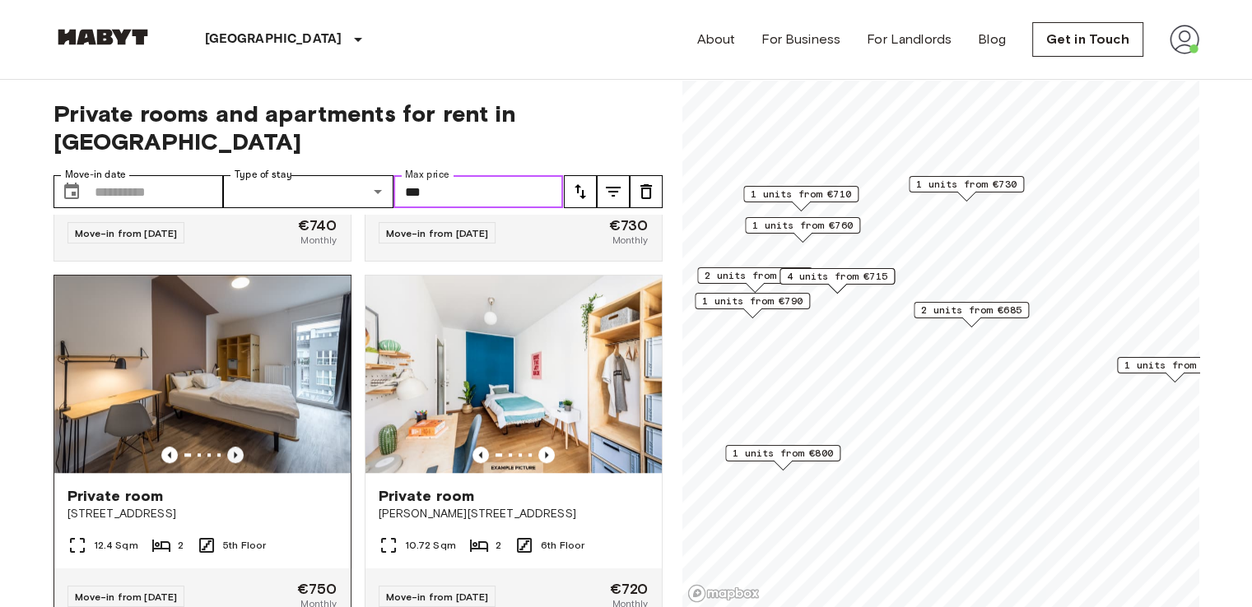
click at [233, 454] on icon "Previous image" at bounding box center [235, 455] width 16 height 16
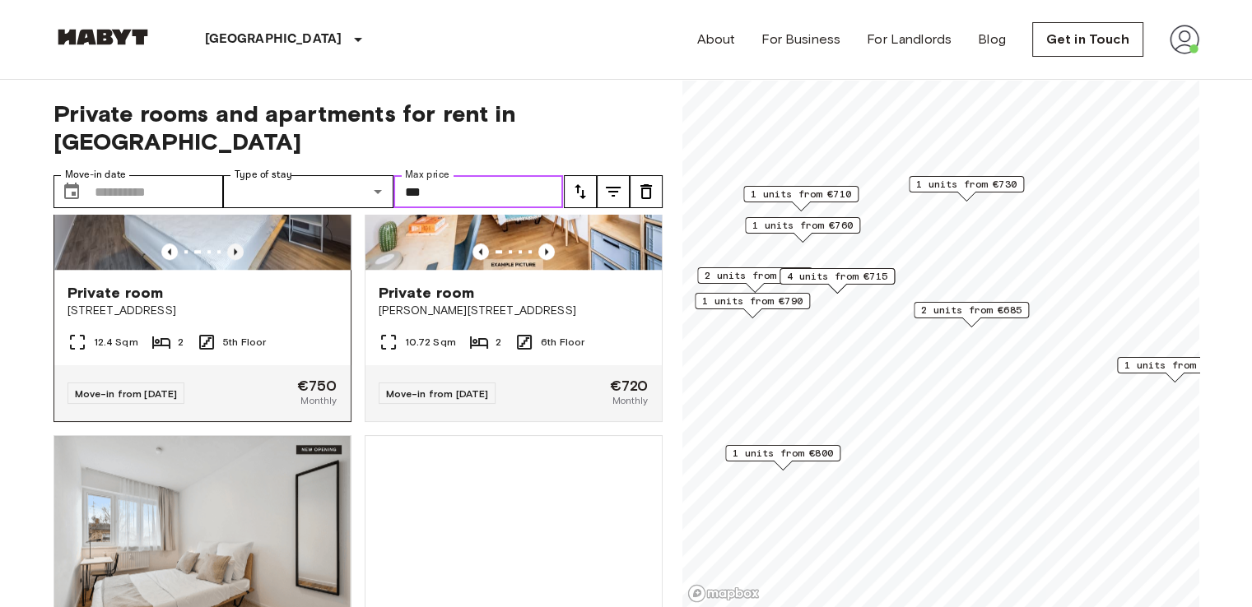
scroll to position [1612, 0]
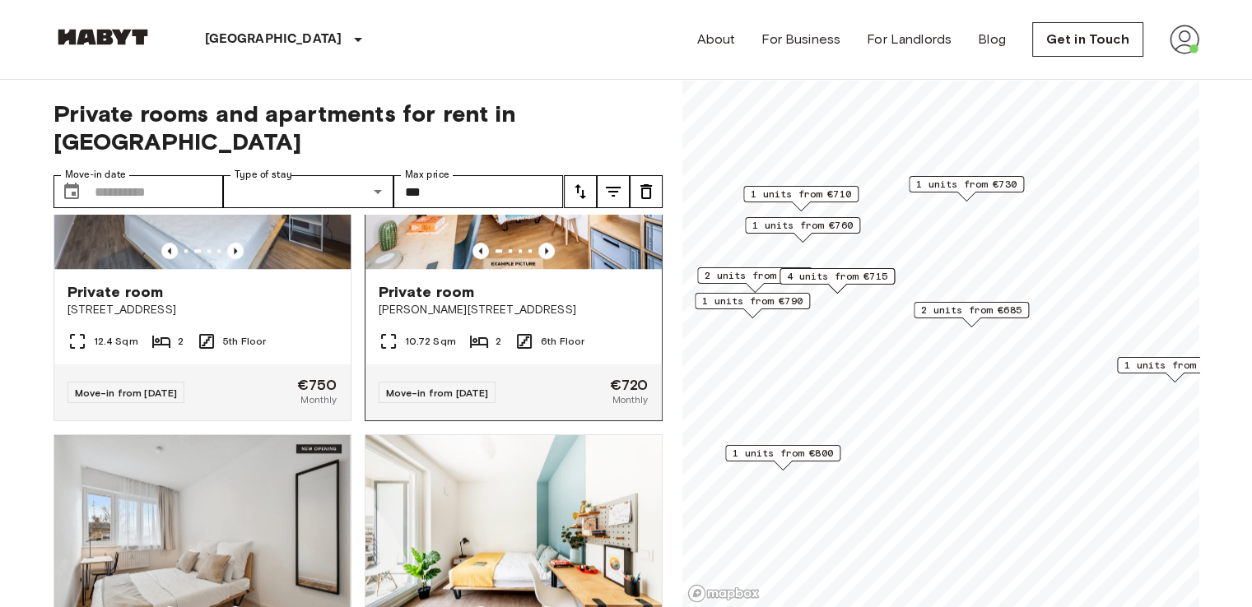
click at [421, 323] on div "Private room [PERSON_NAME][STREET_ADDRESS]" at bounding box center [513, 300] width 296 height 63
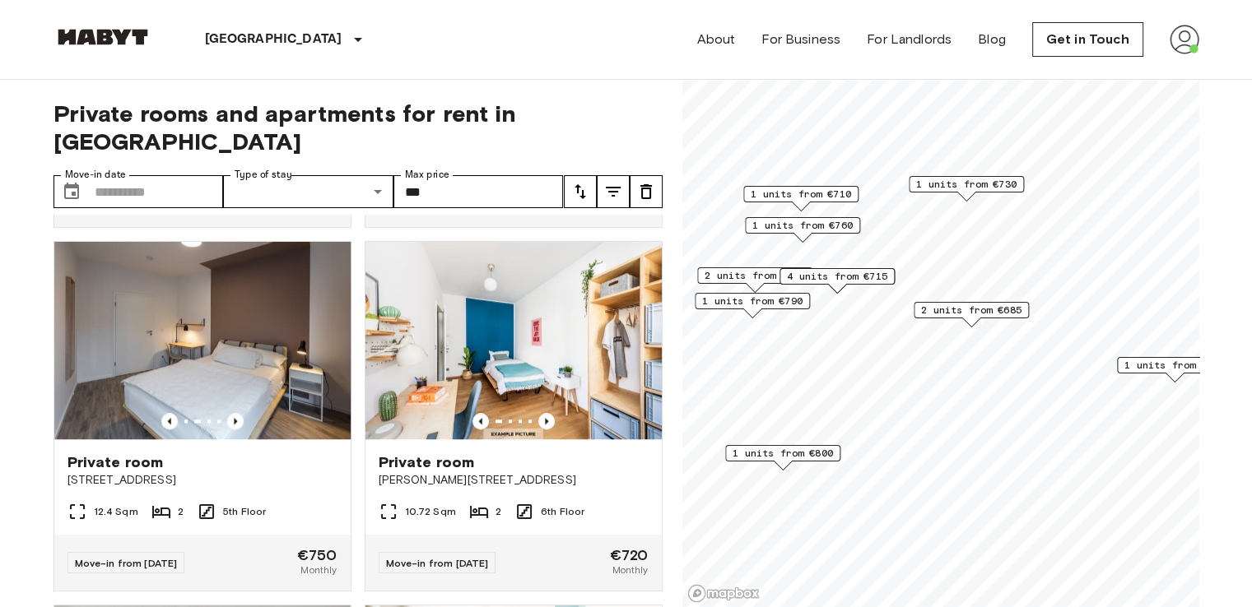
scroll to position [1504, 0]
